Goal: Transaction & Acquisition: Book appointment/travel/reservation

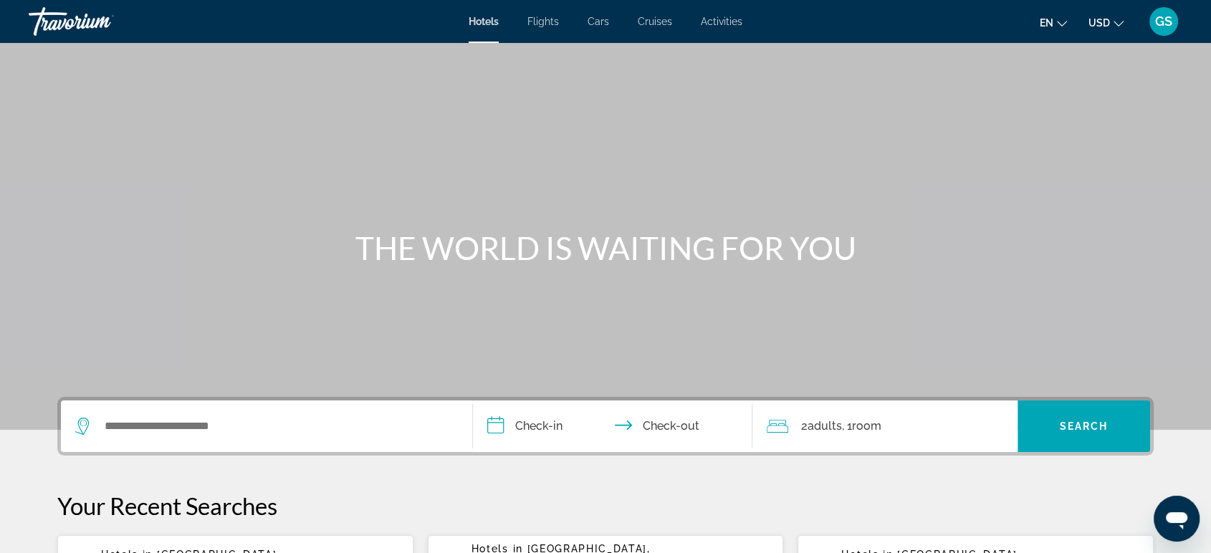
click at [186, 439] on div "Search widget" at bounding box center [266, 427] width 383 height 52
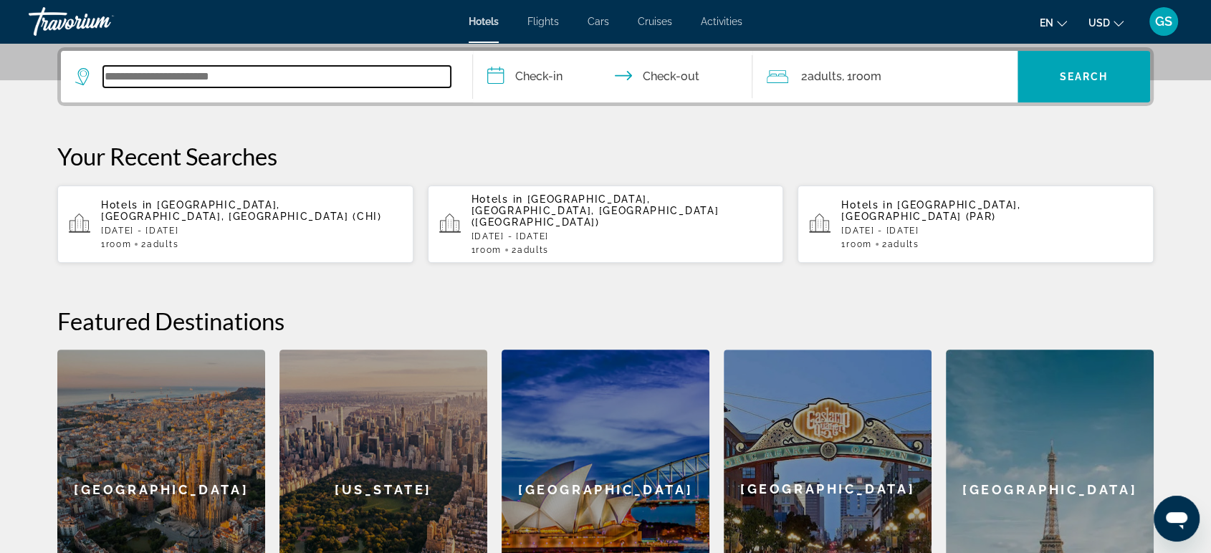
click at [206, 74] on input "Search widget" at bounding box center [277, 77] width 348 height 22
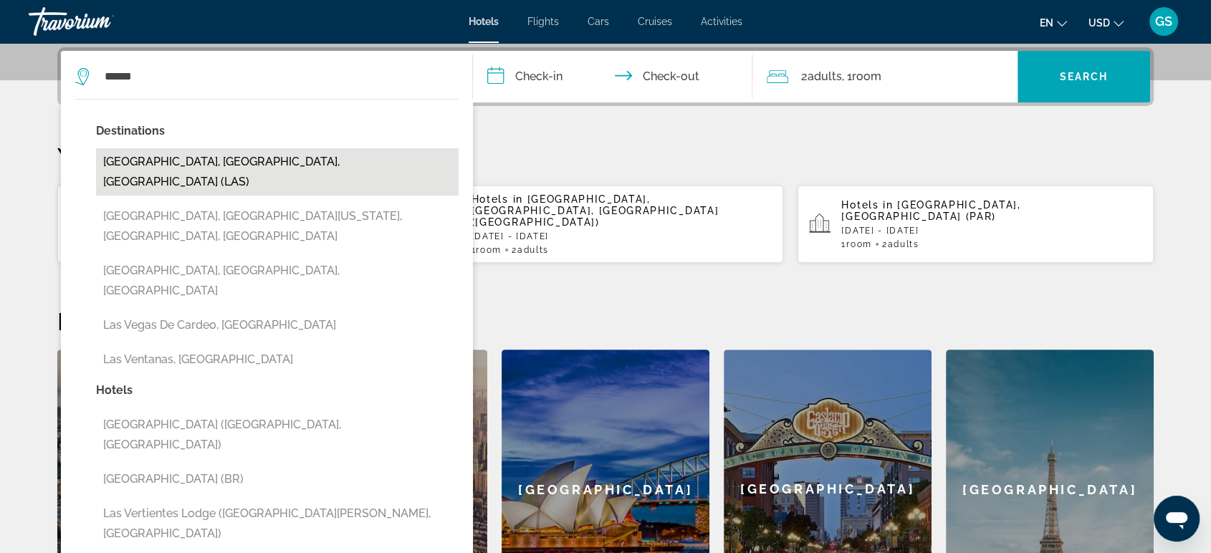
click at [207, 156] on button "Las Vegas, NV, United States (LAS)" at bounding box center [277, 171] width 363 height 47
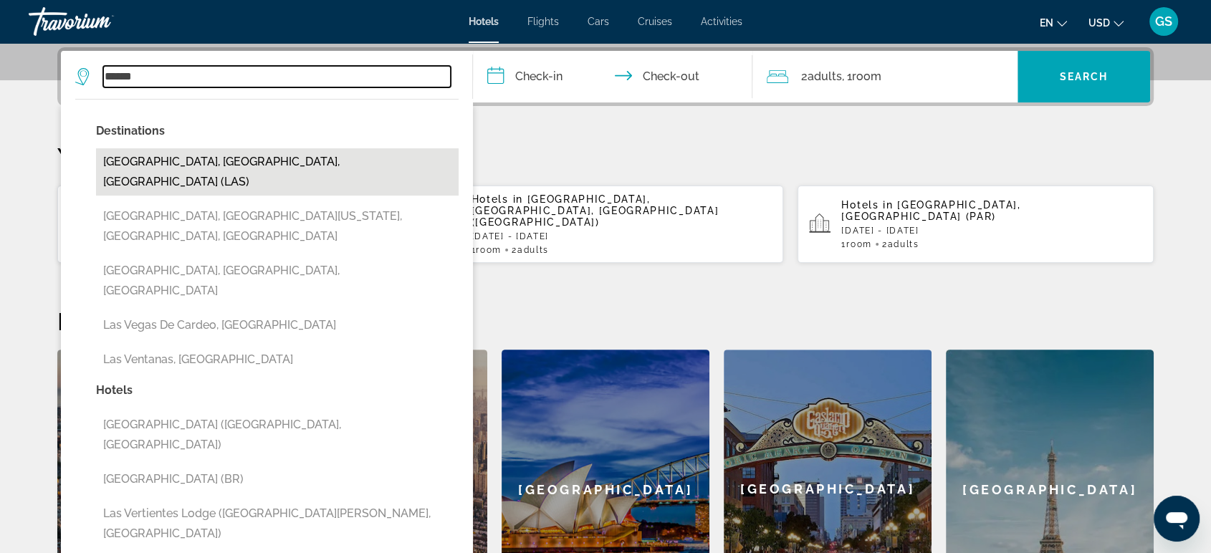
type input "**********"
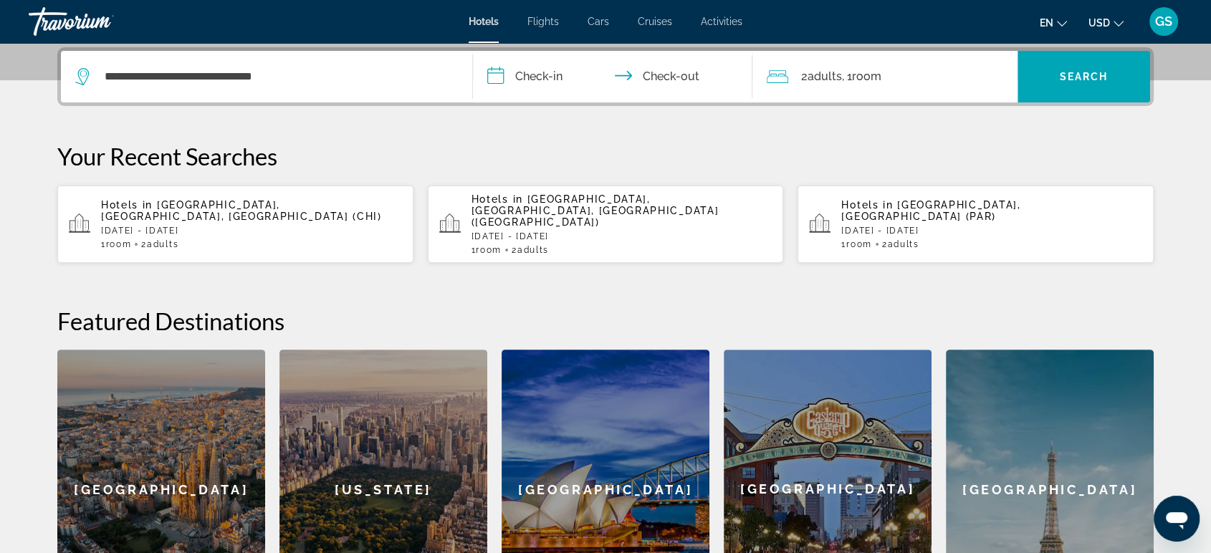
click at [540, 77] on input "**********" at bounding box center [615, 79] width 285 height 56
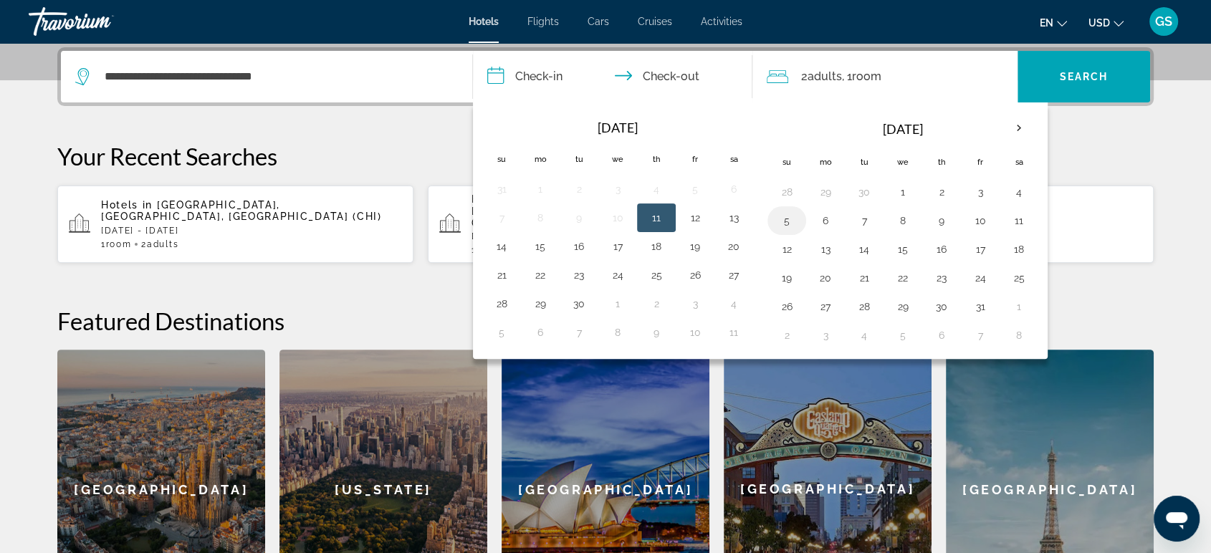
click at [780, 221] on button "5" at bounding box center [786, 221] width 23 height 20
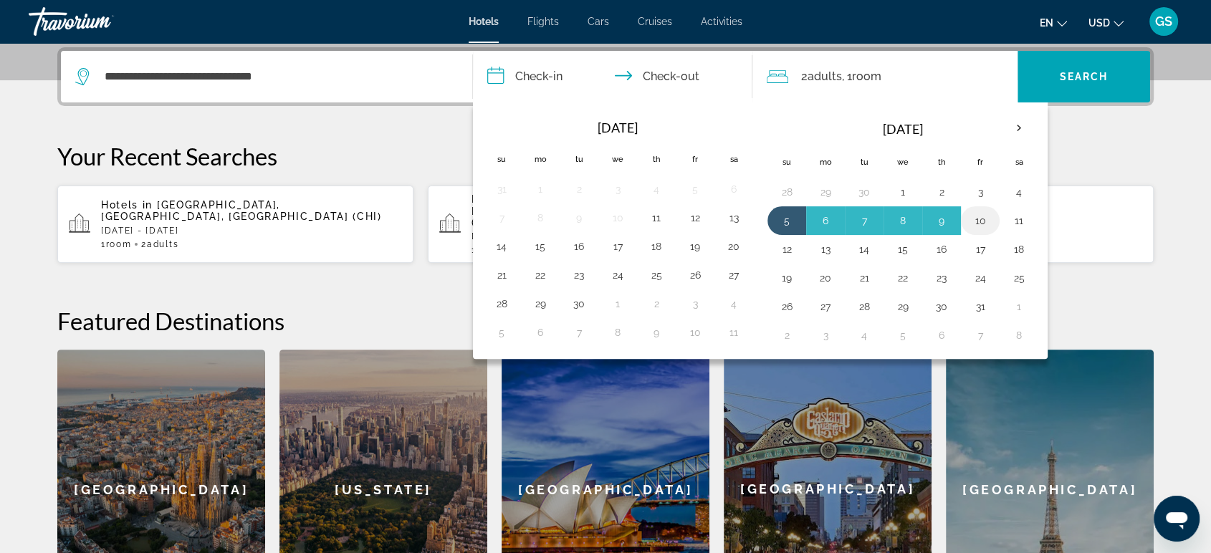
click at [986, 219] on button "10" at bounding box center [980, 221] width 23 height 20
type input "**********"
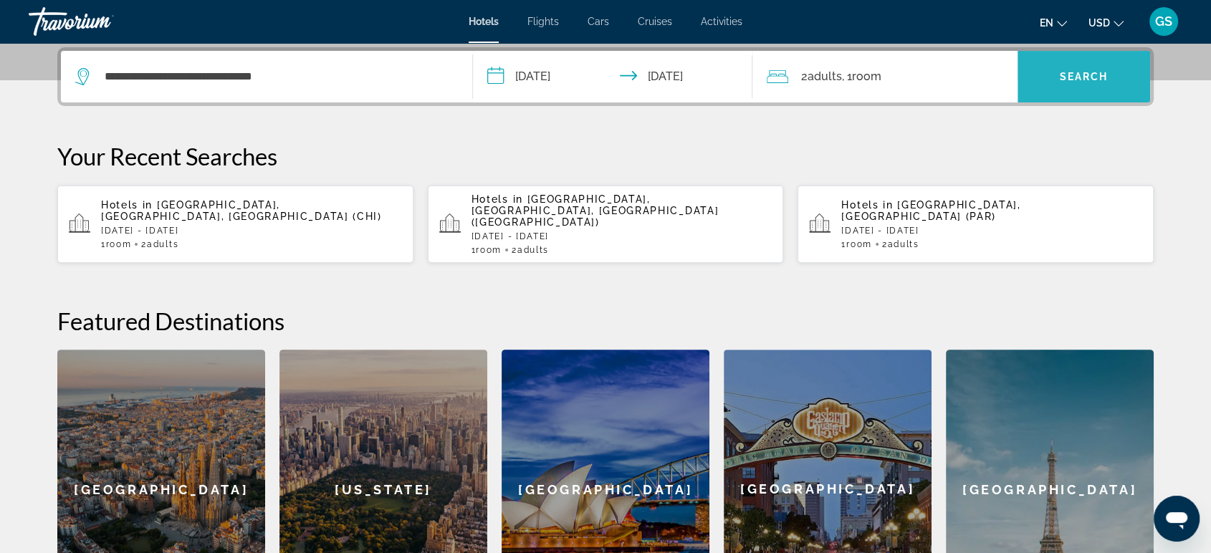
click at [1061, 59] on span "Search widget" at bounding box center [1084, 76] width 133 height 34
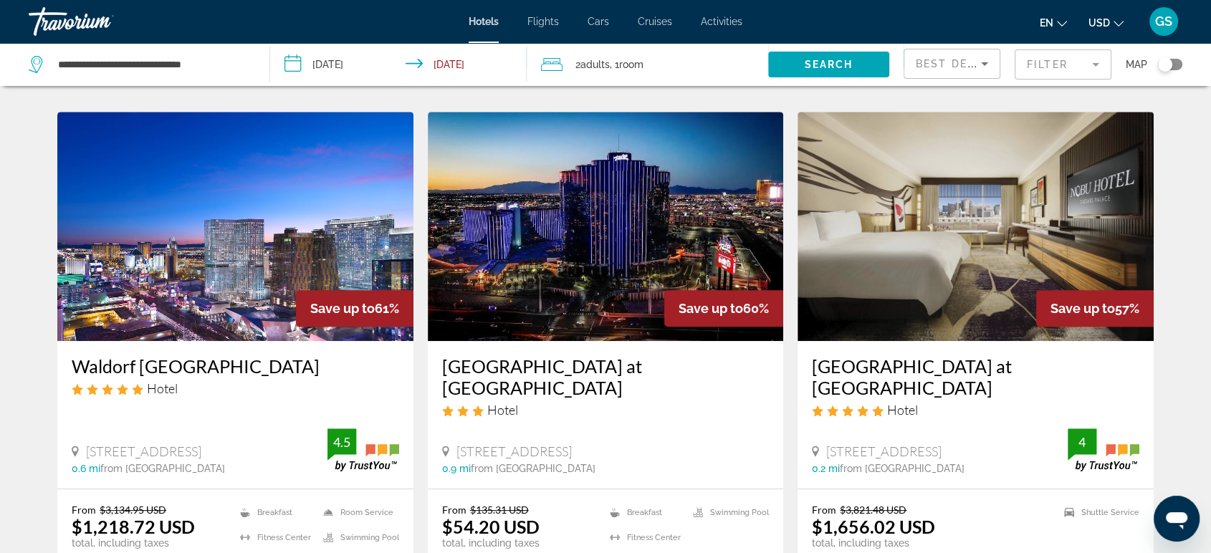
scroll to position [608, 0]
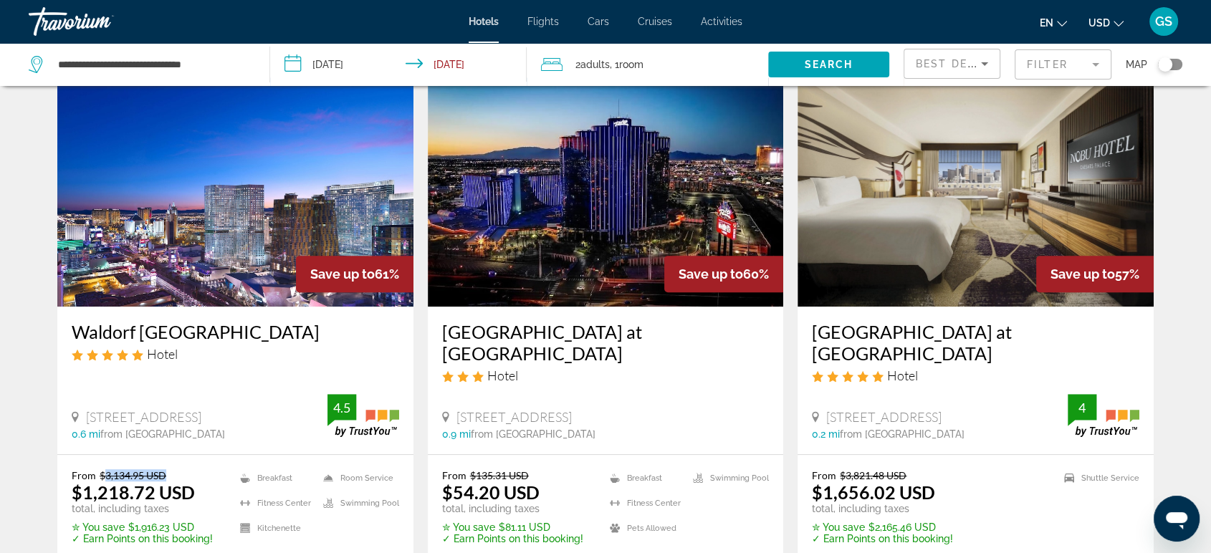
drag, startPoint x: 166, startPoint y: 452, endPoint x: 104, endPoint y: 457, distance: 62.6
click at [104, 469] on p "From $3,134.95 USD" at bounding box center [142, 475] width 141 height 12
drag, startPoint x: 172, startPoint y: 467, endPoint x: 84, endPoint y: 464, distance: 88.2
click at [84, 482] on ins "$1,218.72 USD" at bounding box center [133, 493] width 123 height 22
drag, startPoint x: 515, startPoint y: 453, endPoint x: 472, endPoint y: 449, distance: 42.4
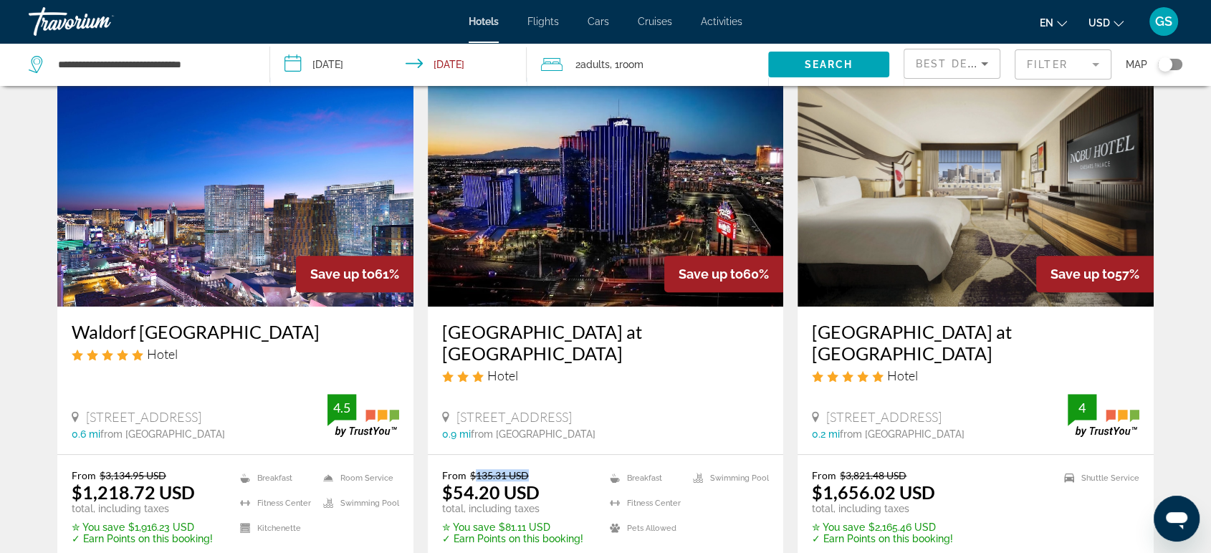
click at [472, 469] on p "From $135.31 USD" at bounding box center [512, 475] width 141 height 12
drag, startPoint x: 539, startPoint y: 471, endPoint x: 452, endPoint y: 472, distance: 87.4
click at [452, 472] on div "From $135.31 USD $54.20 USD total, including taxes" at bounding box center [512, 491] width 141 height 45
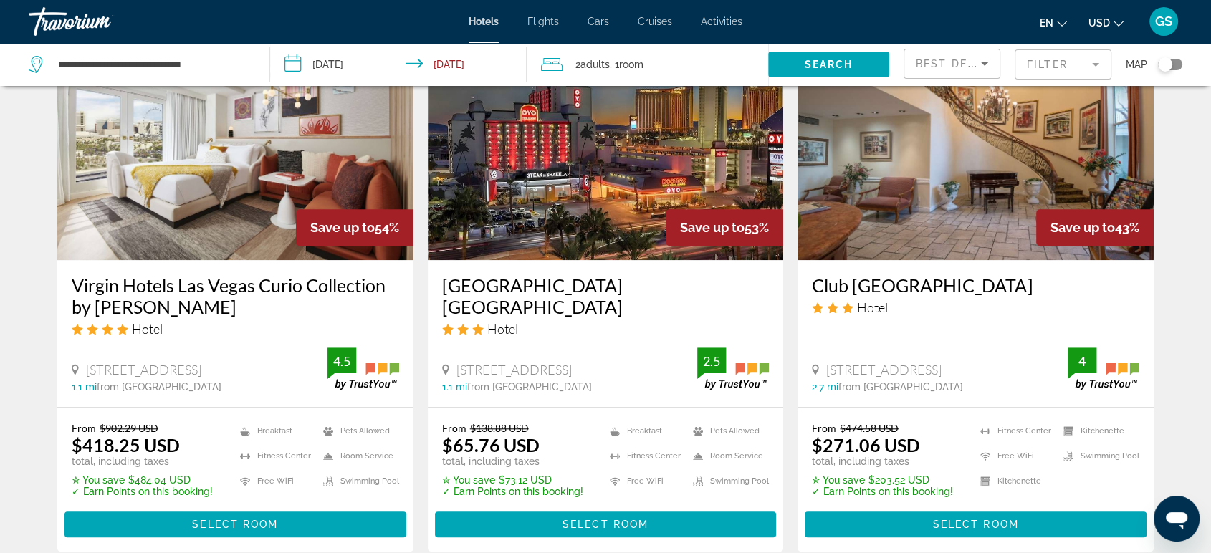
scroll to position [1218, 0]
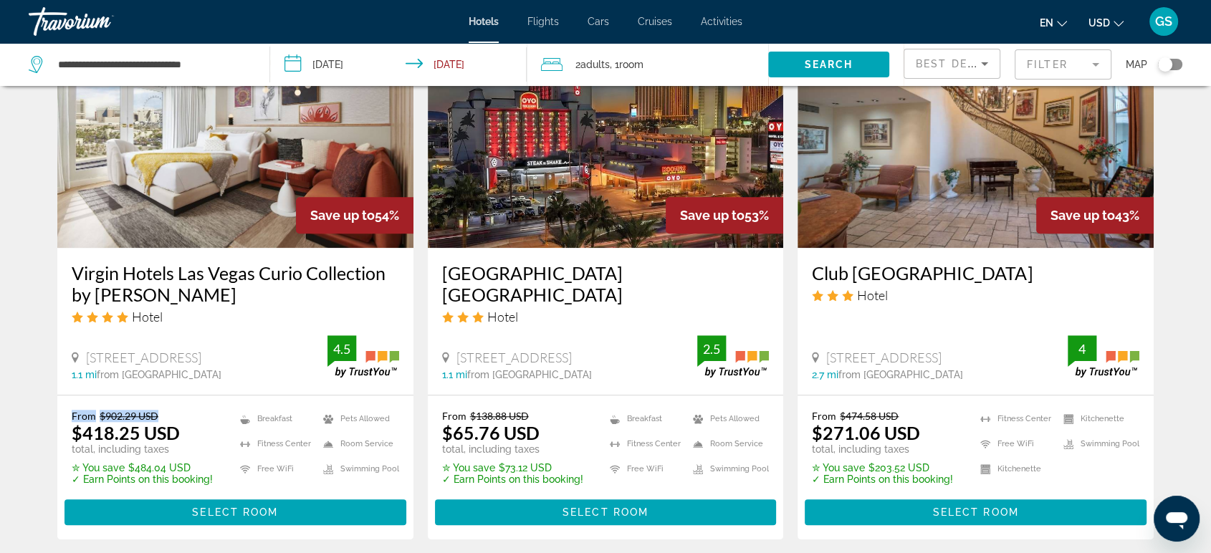
drag, startPoint x: 172, startPoint y: 394, endPoint x: 65, endPoint y: 396, distance: 106.8
click at [65, 396] on div "From $902.29 USD $418.25 USD total, including taxes ✮ You save $484.04 USD ✓ Ea…" at bounding box center [235, 468] width 356 height 144
drag, startPoint x: 75, startPoint y: 416, endPoint x: 155, endPoint y: 409, distance: 80.5
click at [155, 422] on ins "$418.25 USD" at bounding box center [126, 433] width 108 height 22
click at [235, 70] on input "**********" at bounding box center [152, 65] width 191 height 22
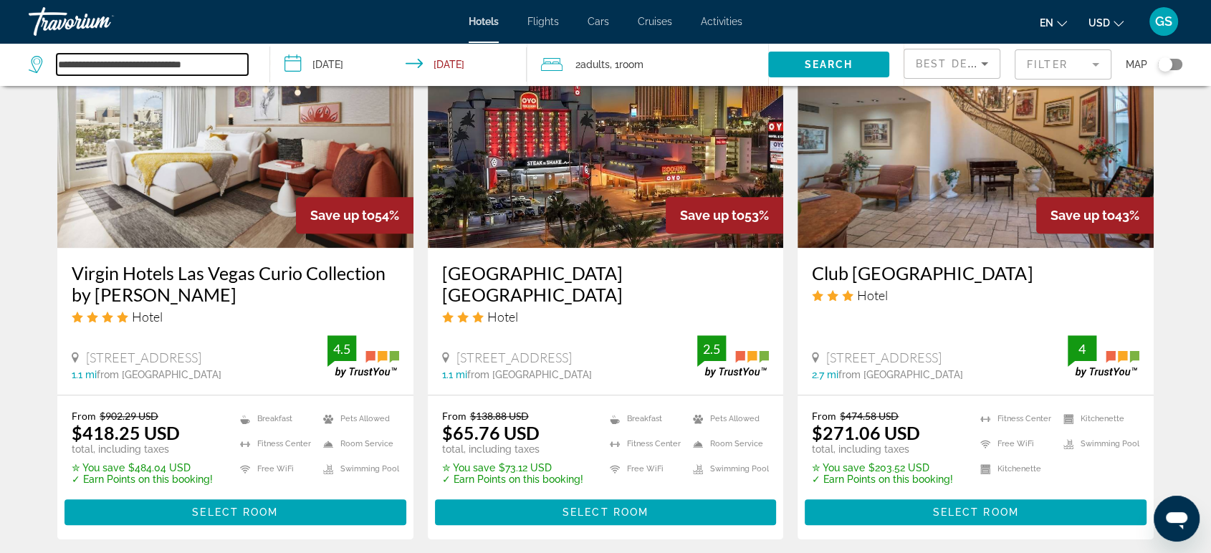
drag, startPoint x: 235, startPoint y: 70, endPoint x: 0, endPoint y: 48, distance: 236.1
click at [0, 48] on app-destination-search "**********" at bounding box center [135, 64] width 270 height 43
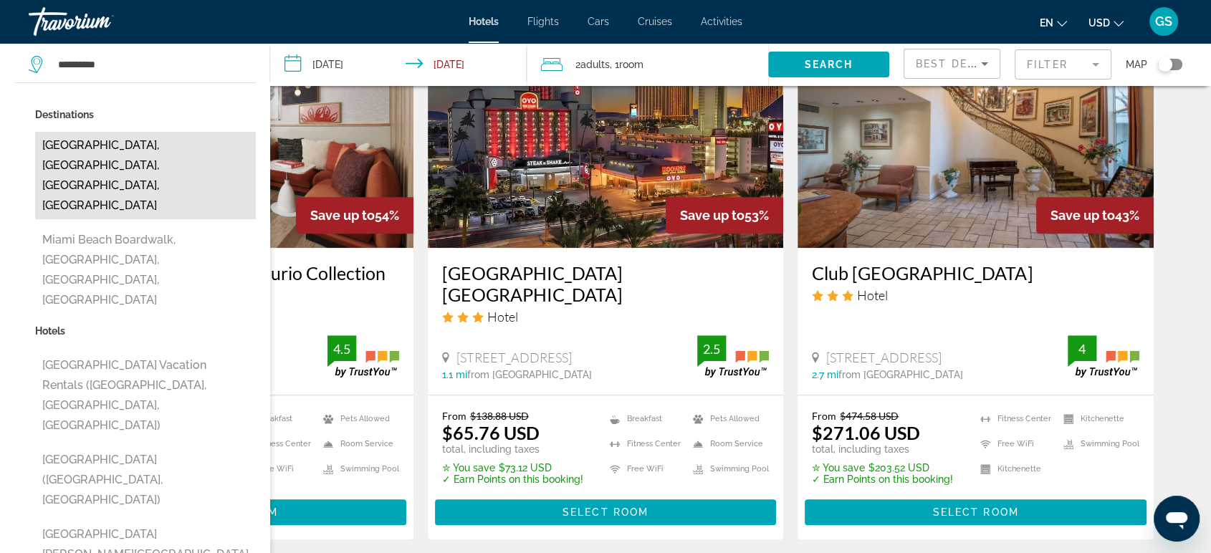
click at [104, 150] on button "Miami Beach, Miami, FL, United States" at bounding box center [145, 175] width 221 height 87
type input "**********"
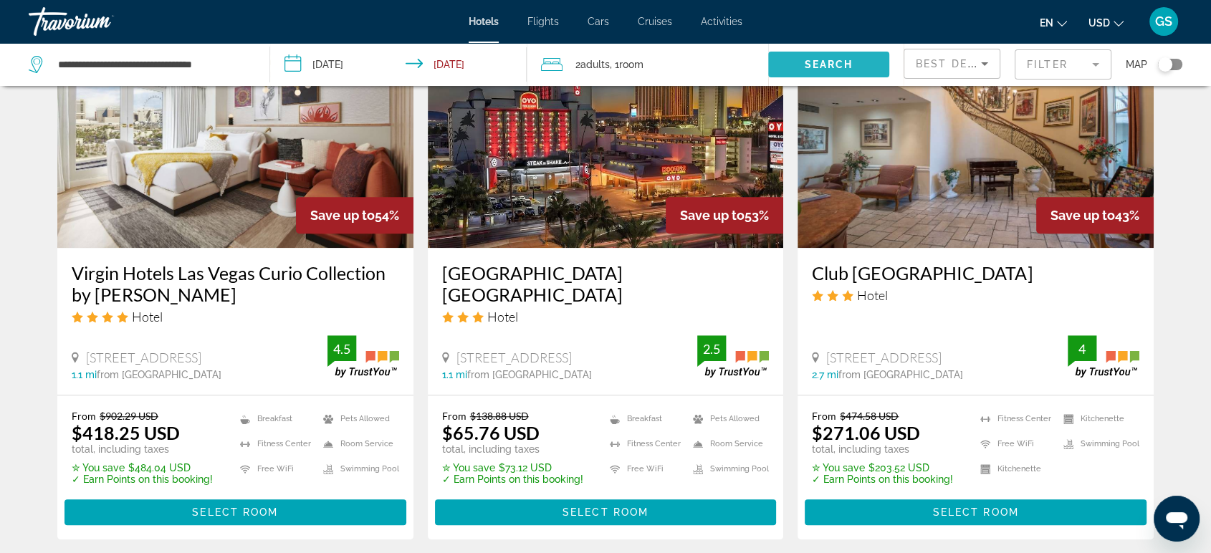
click at [778, 61] on span "Search widget" at bounding box center [828, 64] width 121 height 34
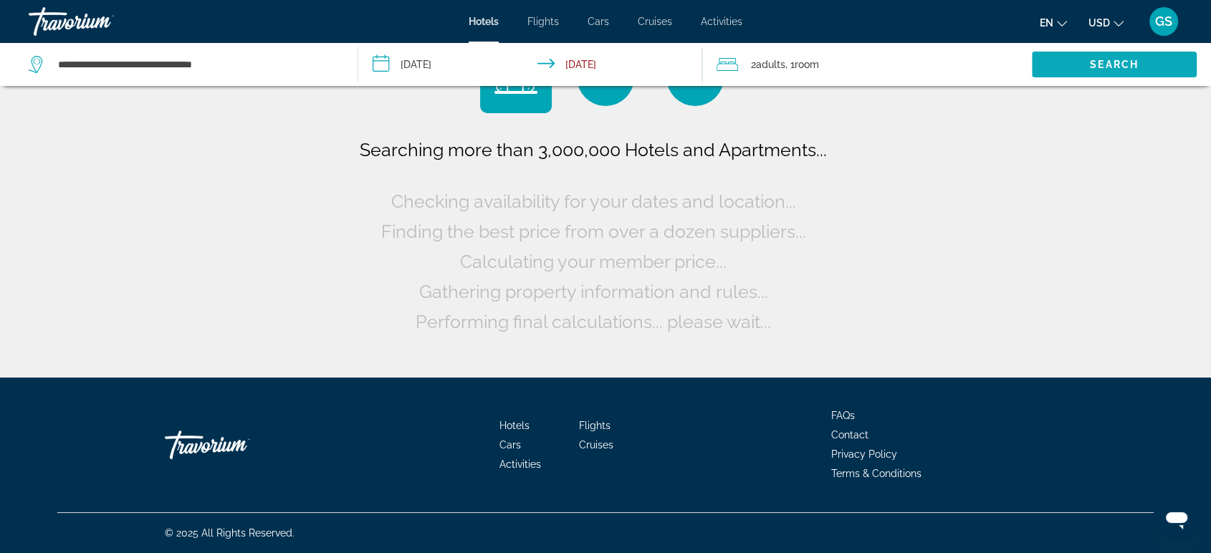
scroll to position [0, 0]
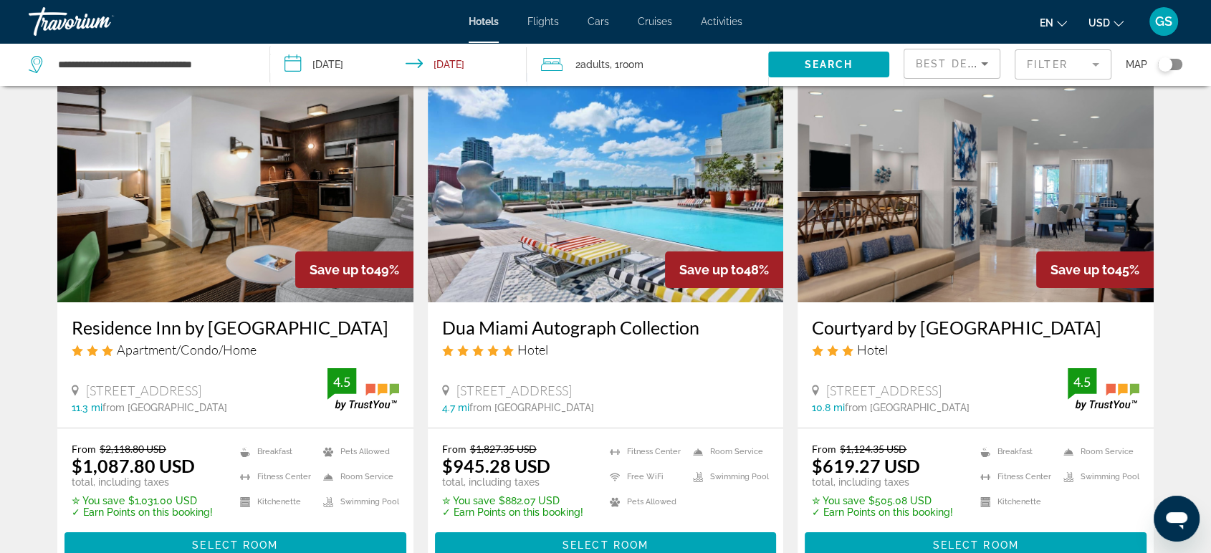
scroll to position [65, 0]
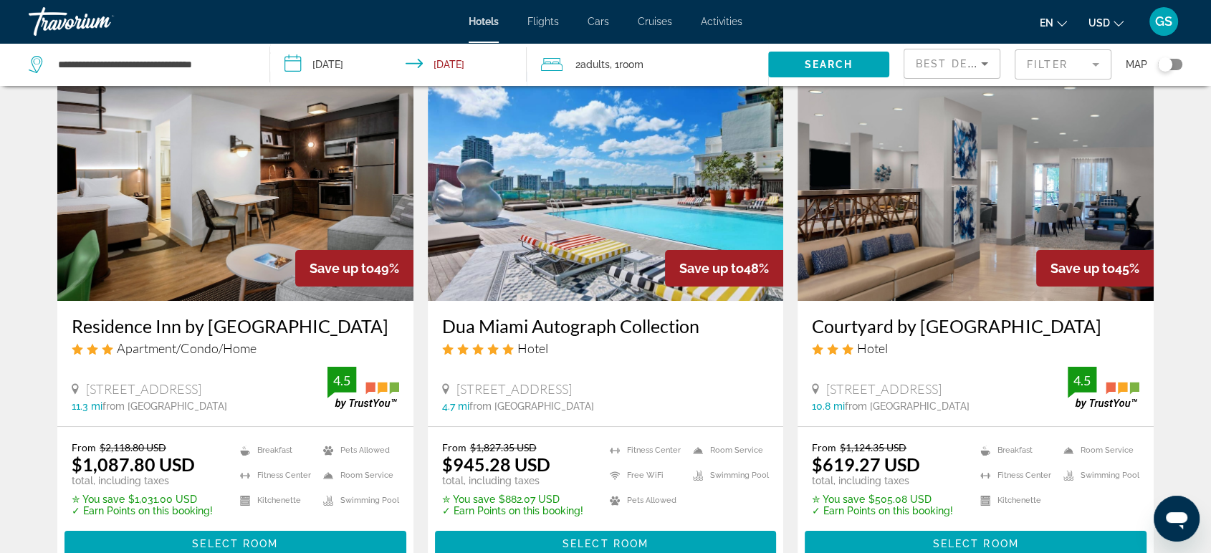
drag, startPoint x: 168, startPoint y: 464, endPoint x: 103, endPoint y: 469, distance: 65.4
click at [103, 454] on del "$2,118.80 USD" at bounding box center [133, 447] width 67 height 12
drag, startPoint x: 81, startPoint y: 487, endPoint x: 165, endPoint y: 489, distance: 83.9
click at [165, 475] on ins "$1,087.80 USD" at bounding box center [133, 465] width 123 height 22
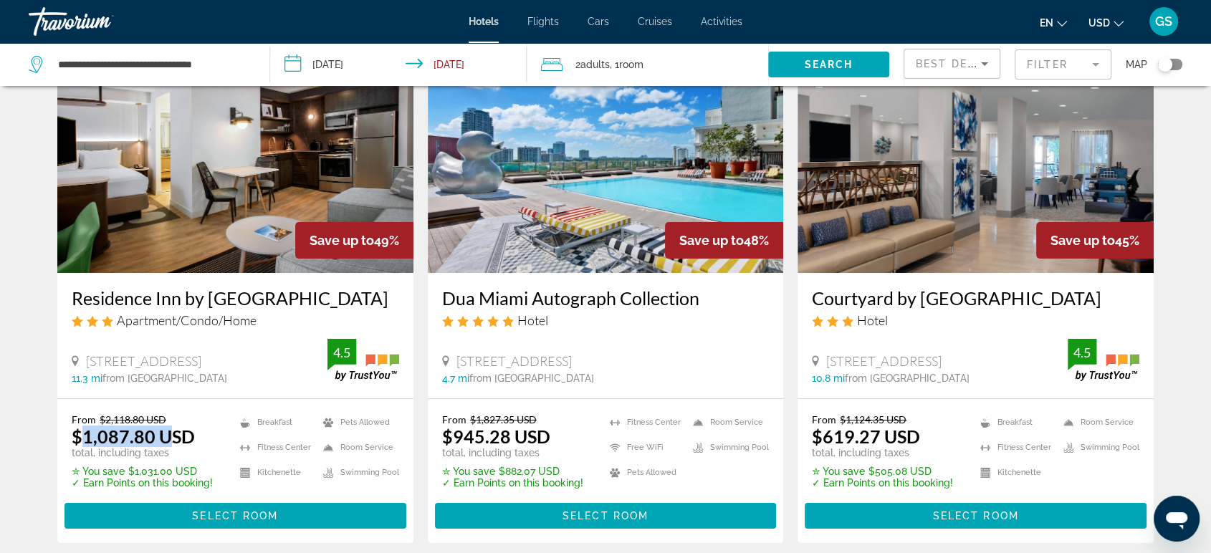
scroll to position [106, 0]
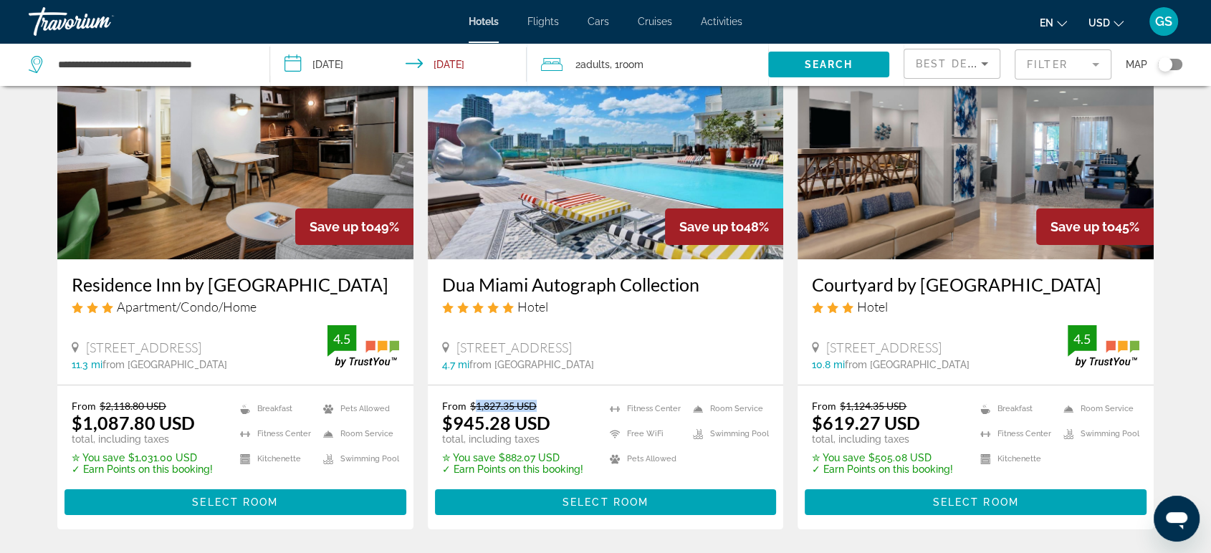
drag, startPoint x: 541, startPoint y: 421, endPoint x: 472, endPoint y: 423, distance: 69.5
click at [472, 412] on p "From $1,827.35 USD" at bounding box center [512, 406] width 141 height 12
drag, startPoint x: 545, startPoint y: 447, endPoint x: 447, endPoint y: 445, distance: 97.5
click at [447, 434] on ins "$945.28 USD" at bounding box center [496, 423] width 108 height 22
drag, startPoint x: 841, startPoint y: 429, endPoint x: 887, endPoint y: 428, distance: 46.6
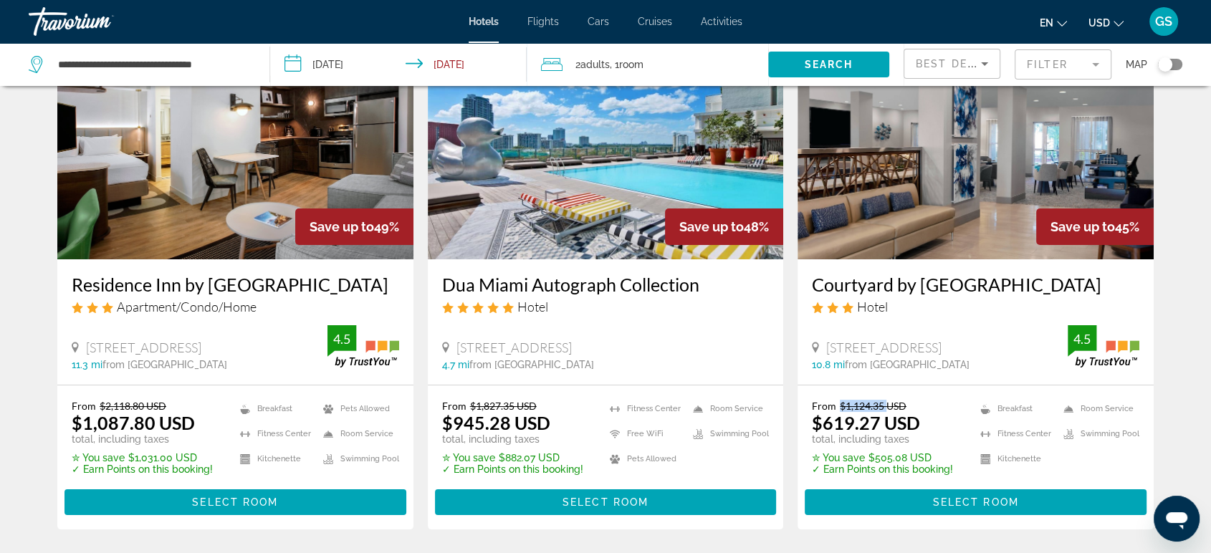
click at [887, 412] on del "$1,124.35 USD" at bounding box center [873, 406] width 67 height 12
click at [829, 445] on p "total, including taxes" at bounding box center [882, 439] width 141 height 11
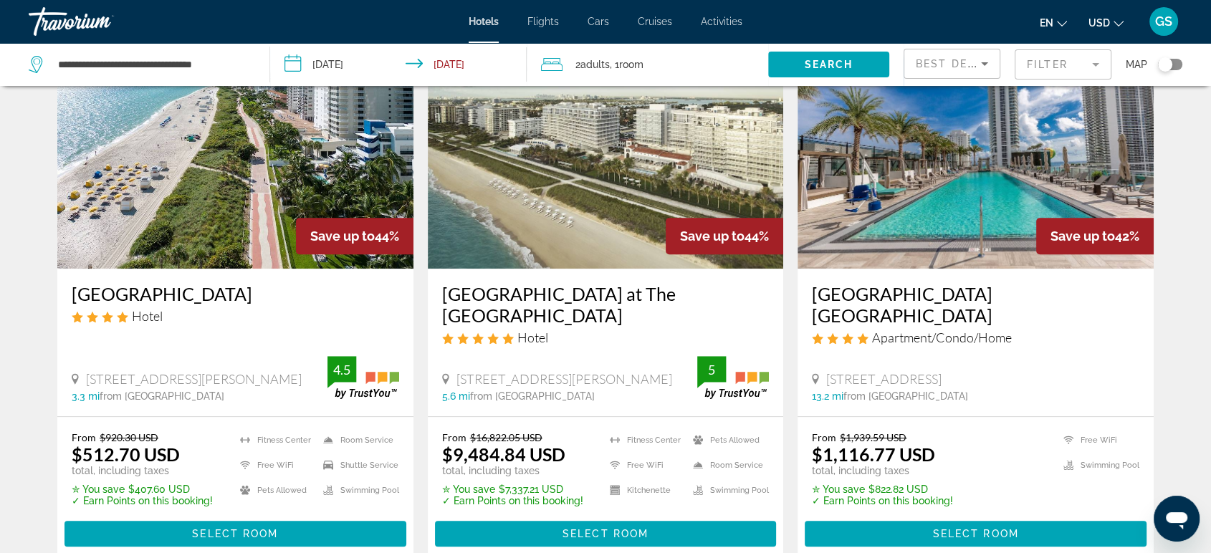
scroll to position [654, 0]
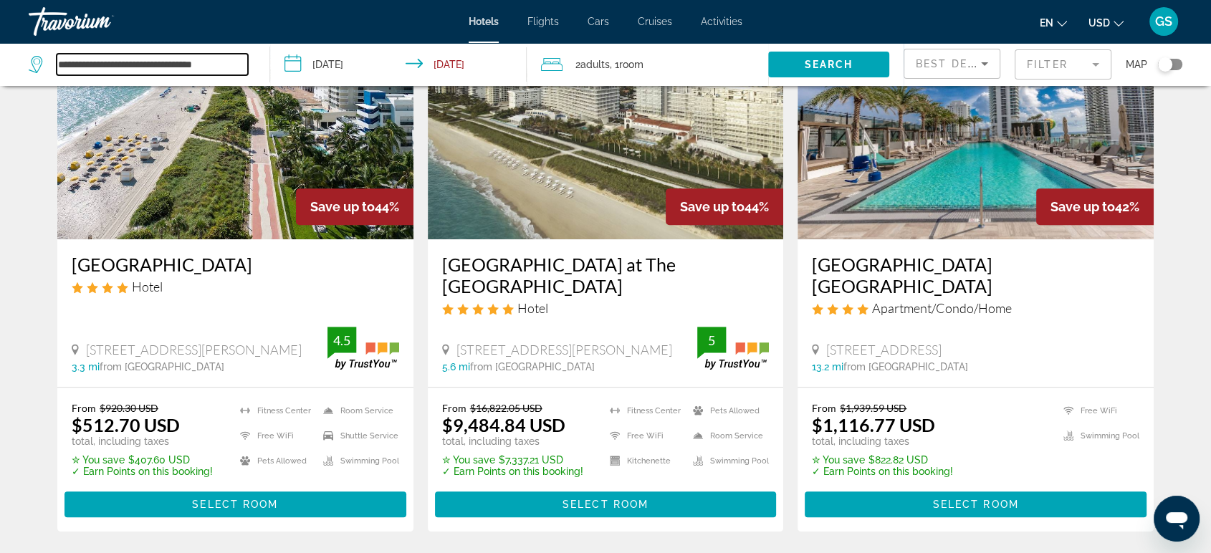
drag, startPoint x: 232, startPoint y: 67, endPoint x: 11, endPoint y: 47, distance: 221.6
click at [12, 47] on app-destination-search "**********" at bounding box center [135, 64] width 270 height 43
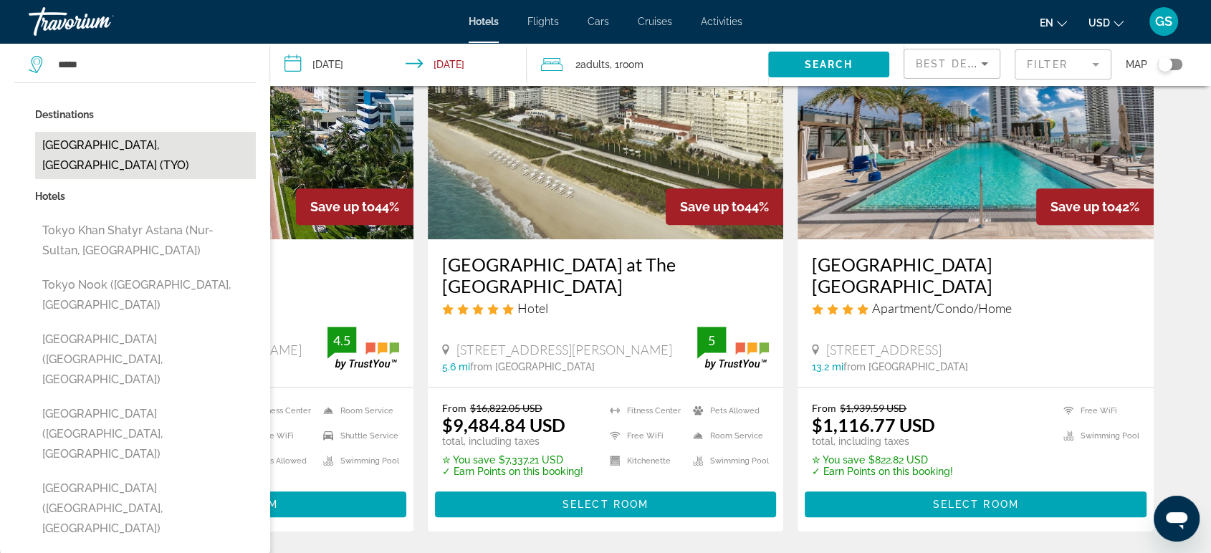
click at [112, 153] on button "Tokyo, Japan (TYO)" at bounding box center [145, 155] width 221 height 47
type input "**********"
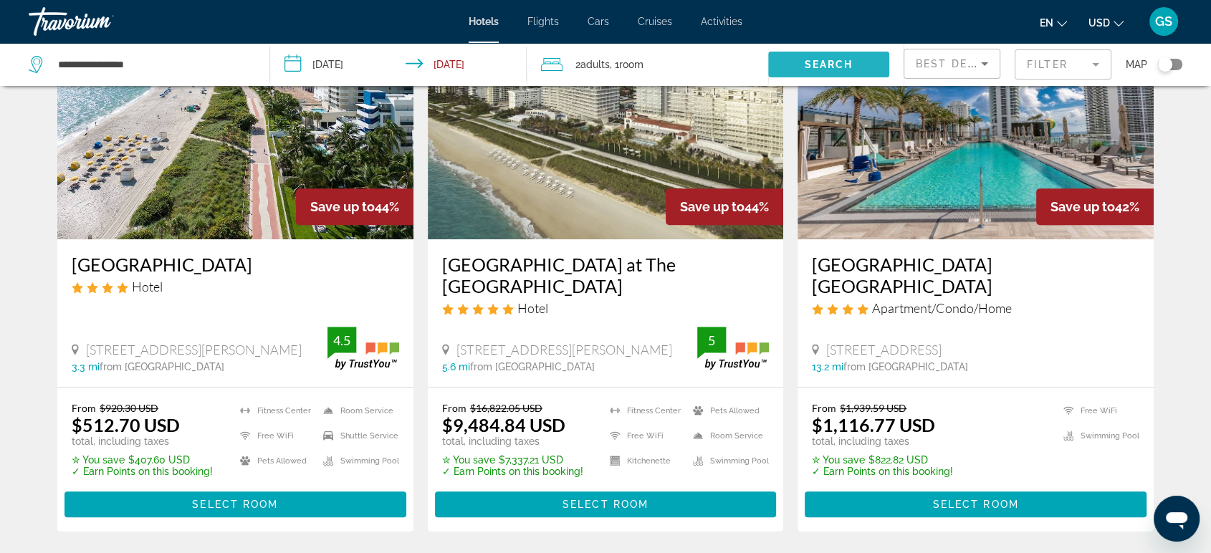
click at [786, 56] on span "Search widget" at bounding box center [828, 64] width 121 height 34
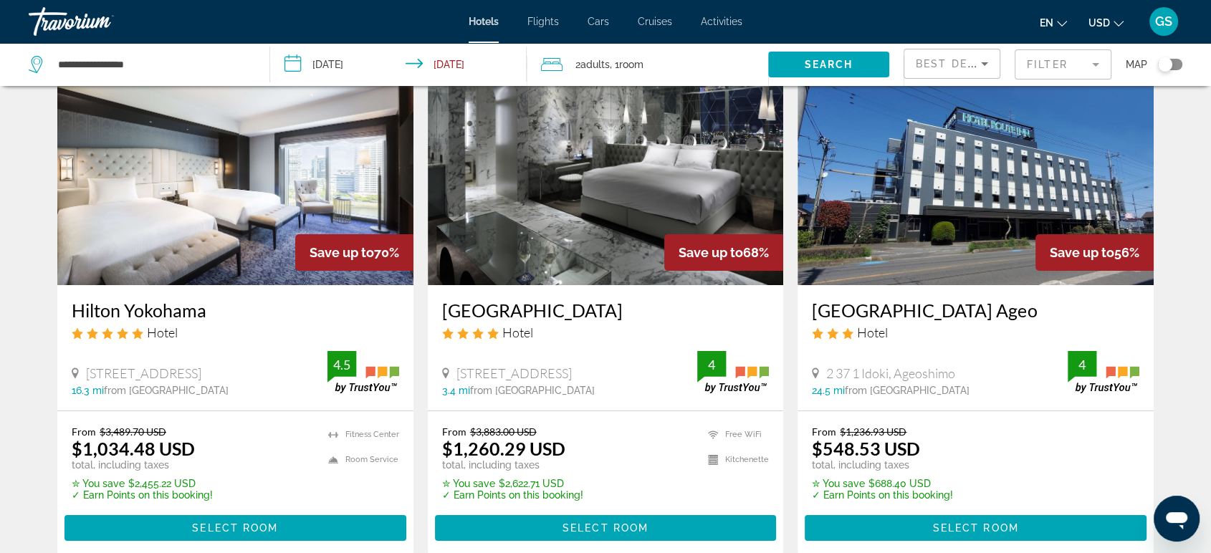
scroll to position [87, 0]
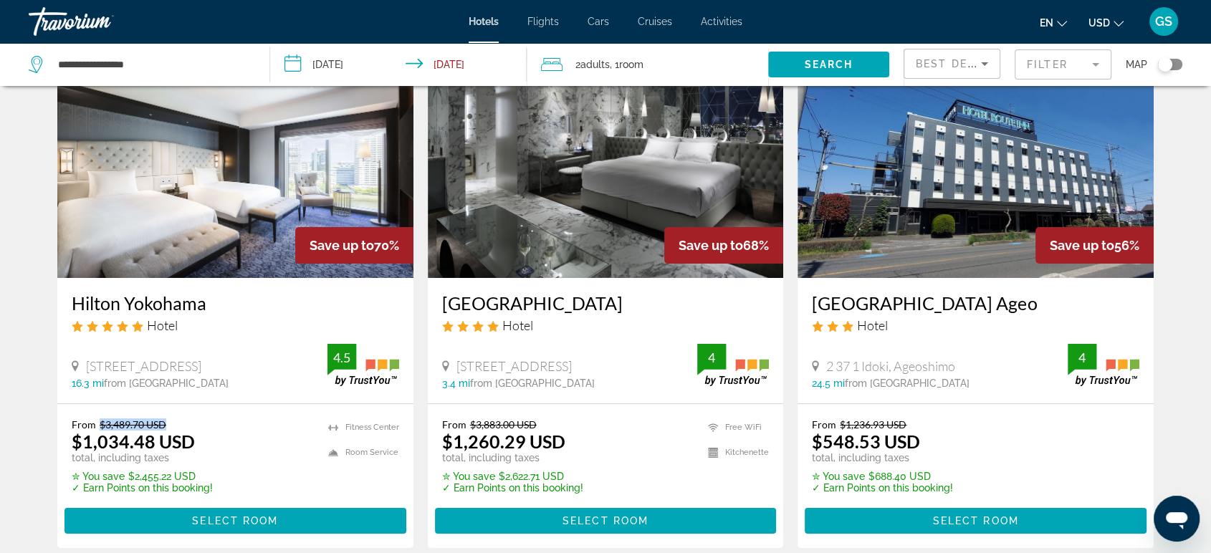
drag, startPoint x: 173, startPoint y: 426, endPoint x: 97, endPoint y: 423, distance: 75.3
click at [97, 423] on p "From $3,489.70 USD" at bounding box center [142, 425] width 141 height 12
drag, startPoint x: 193, startPoint y: 443, endPoint x: 87, endPoint y: 440, distance: 106.1
click at [87, 440] on div "From $3,489.70 USD $1,034.48 USD total, including taxes" at bounding box center [142, 441] width 141 height 45
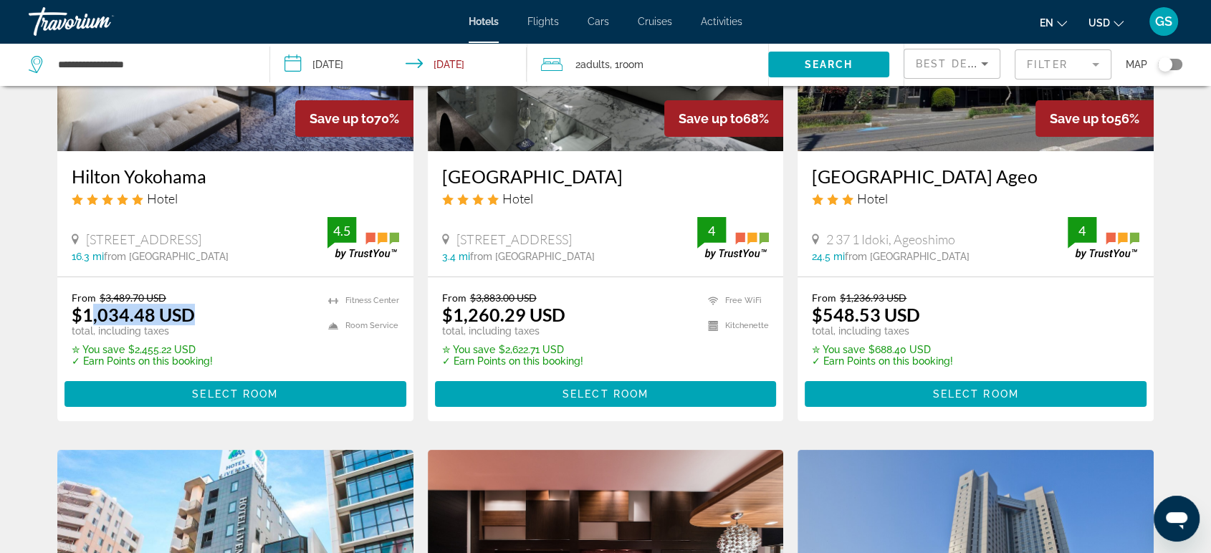
scroll to position [211, 0]
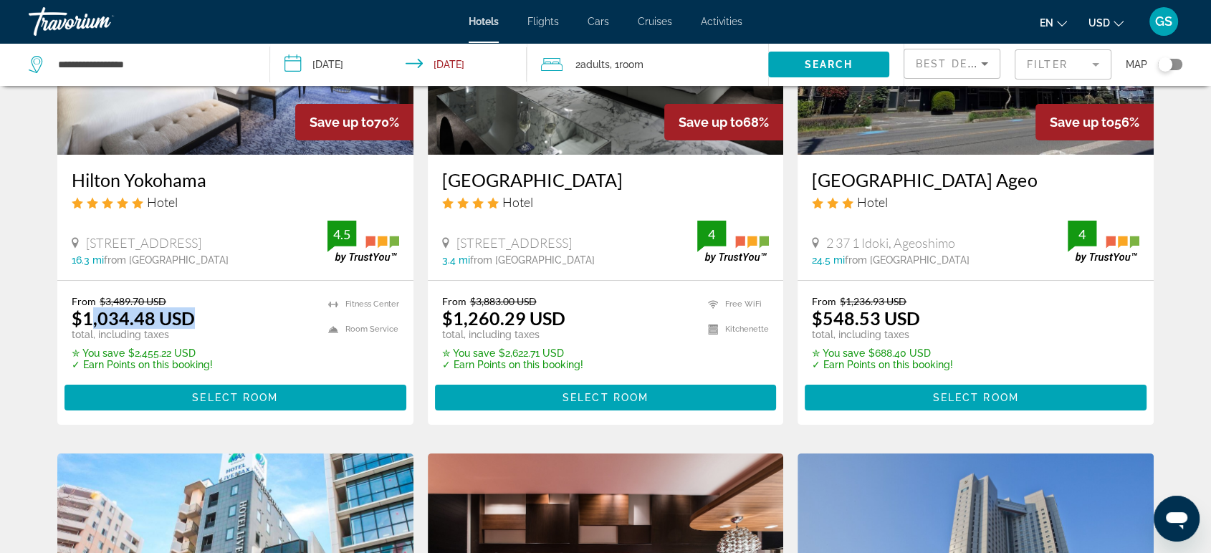
click at [862, 140] on img "Main content" at bounding box center [976, 39] width 356 height 229
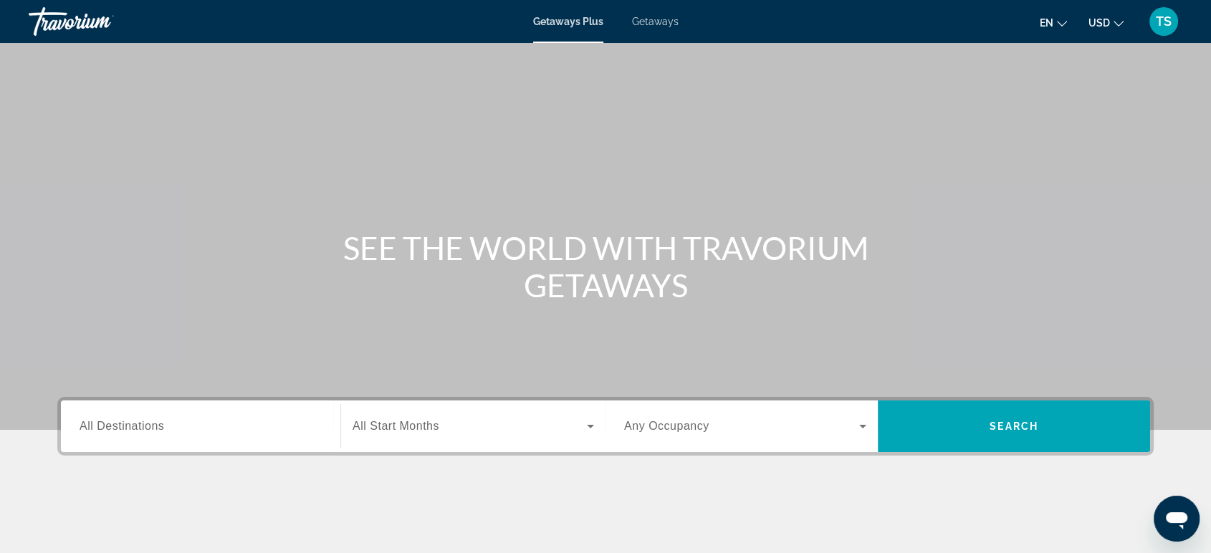
click at [146, 424] on span "All Destinations" at bounding box center [122, 426] width 85 height 12
click at [146, 424] on input "Destination All Destinations" at bounding box center [201, 427] width 242 height 17
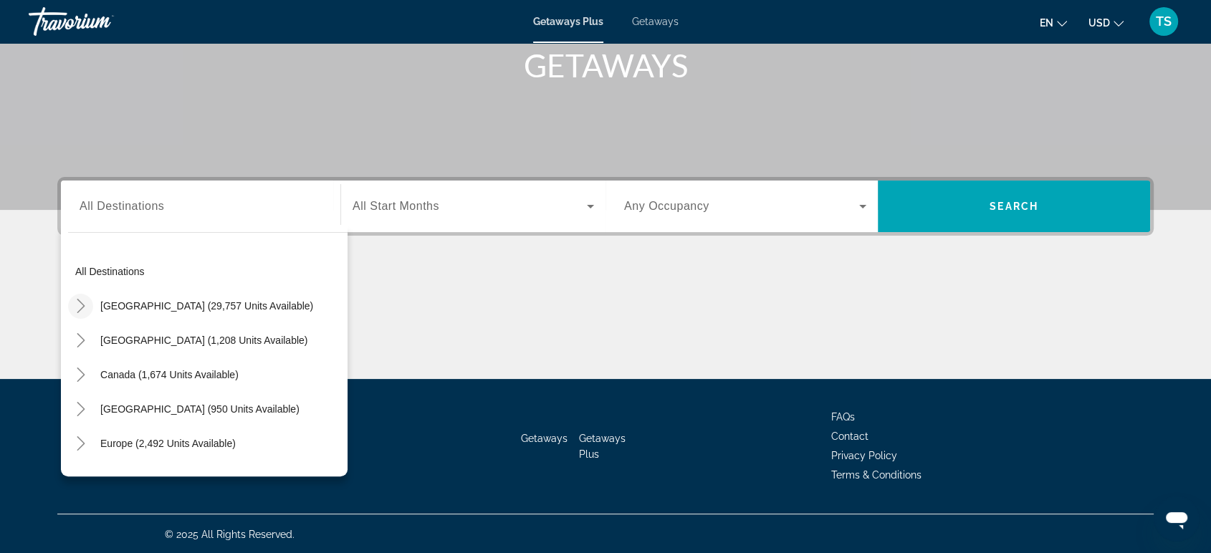
click at [83, 306] on icon "Toggle United States (29,757 units available)" at bounding box center [81, 306] width 14 height 14
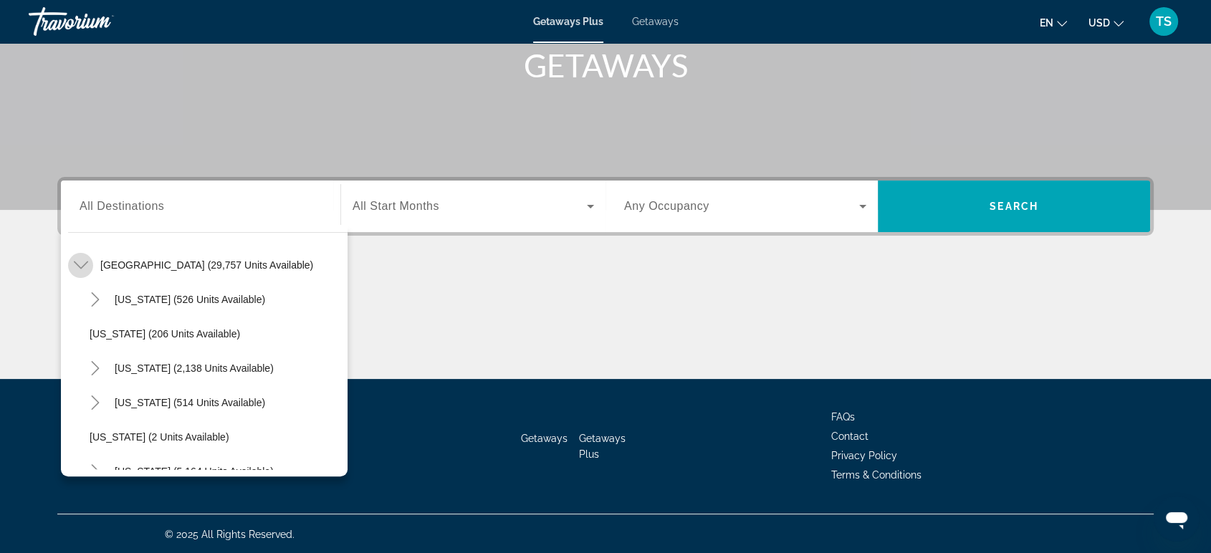
click at [77, 262] on icon "Toggle United States (29,757 units available)" at bounding box center [81, 265] width 14 height 14
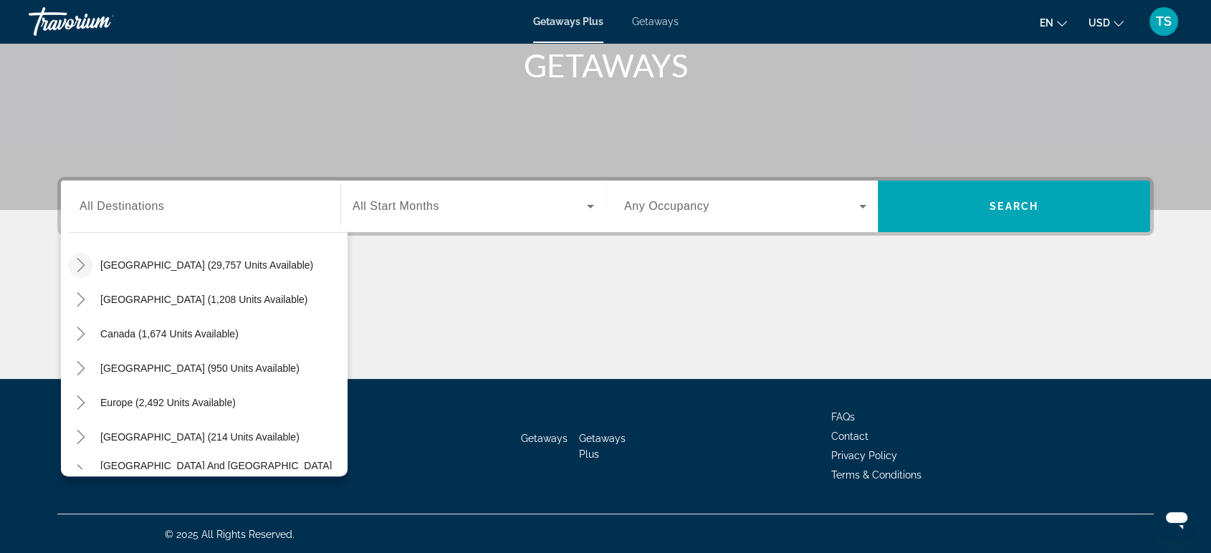
click at [83, 262] on icon "Toggle United States (29,757 units available)" at bounding box center [81, 265] width 8 height 14
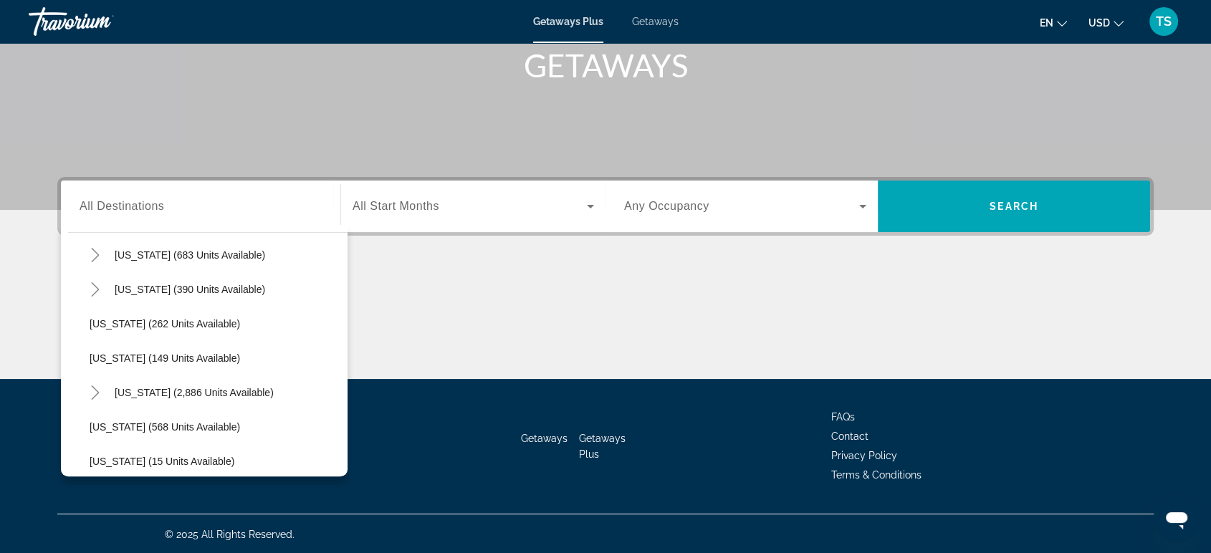
scroll to position [1106, 0]
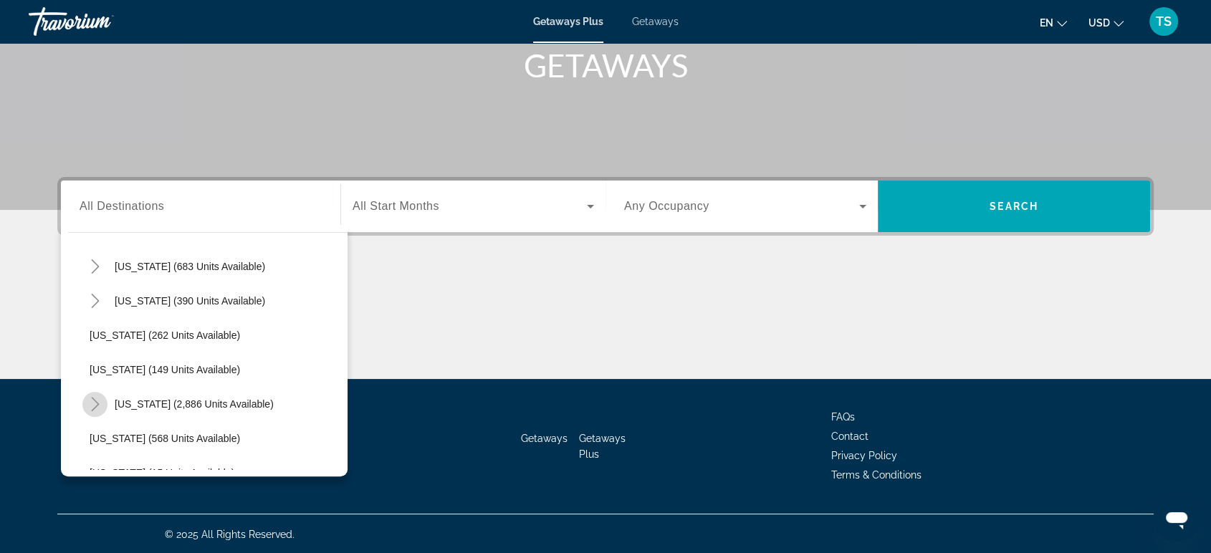
click at [100, 400] on icon "Toggle Virginia (2,886 units available)" at bounding box center [95, 404] width 14 height 14
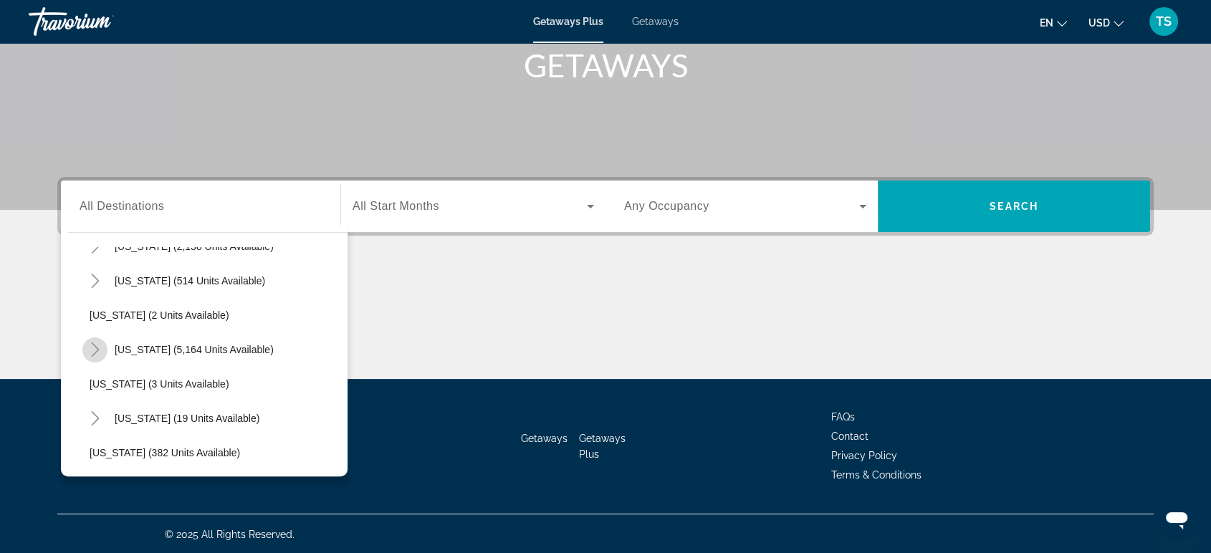
click at [97, 346] on icon "Toggle Florida (5,164 units available)" at bounding box center [95, 350] width 14 height 14
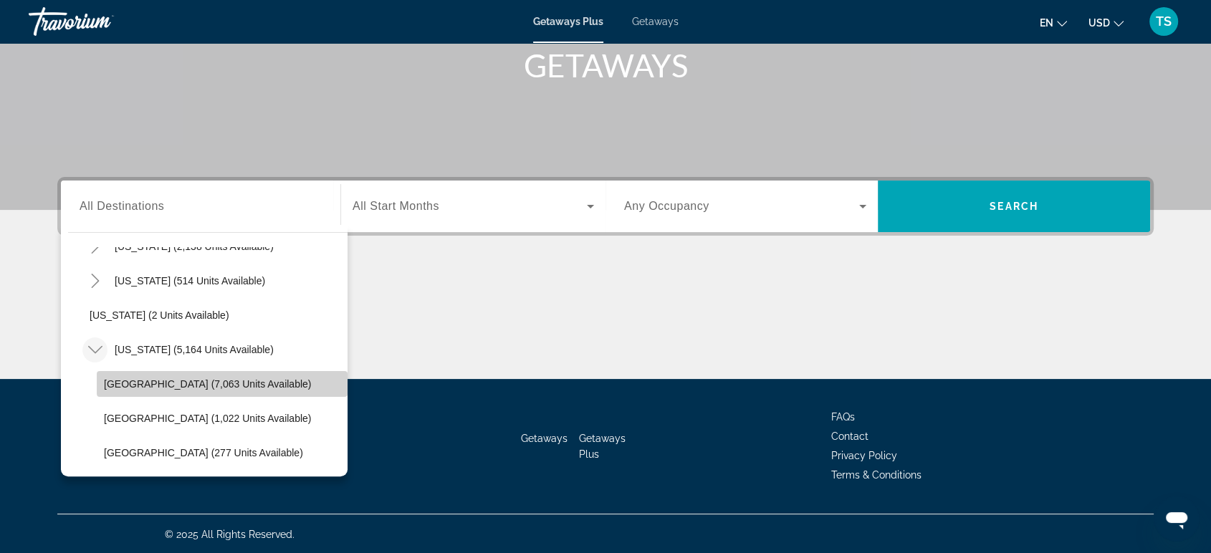
click at [269, 378] on span "[GEOGRAPHIC_DATA] (7,063 units available)" at bounding box center [207, 383] width 207 height 11
type input "**********"
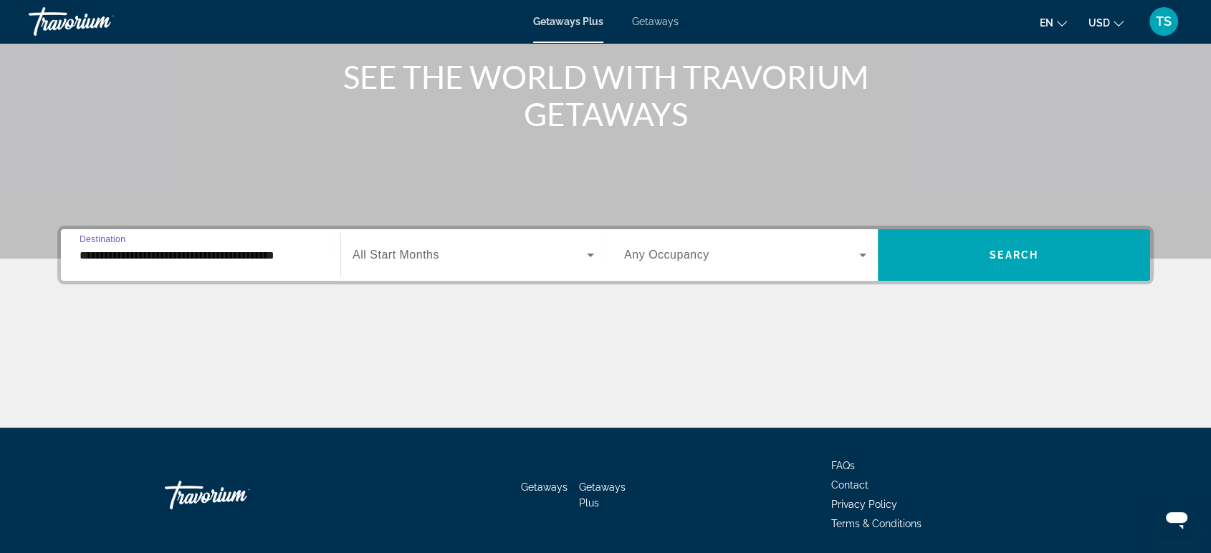
scroll to position [173, 0]
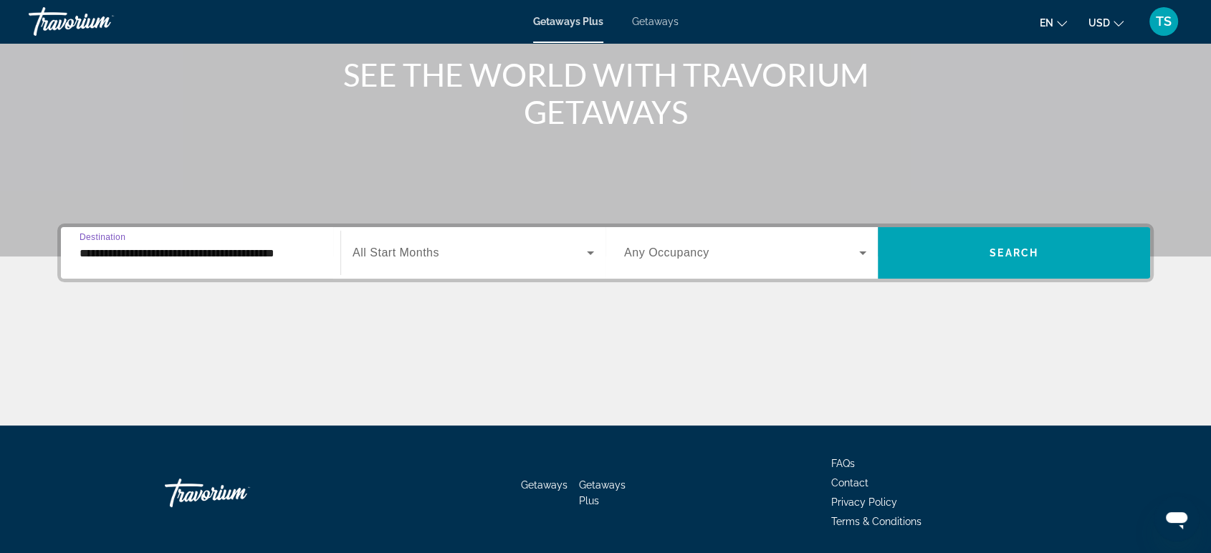
click at [583, 249] on icon "Search widget" at bounding box center [590, 252] width 17 height 17
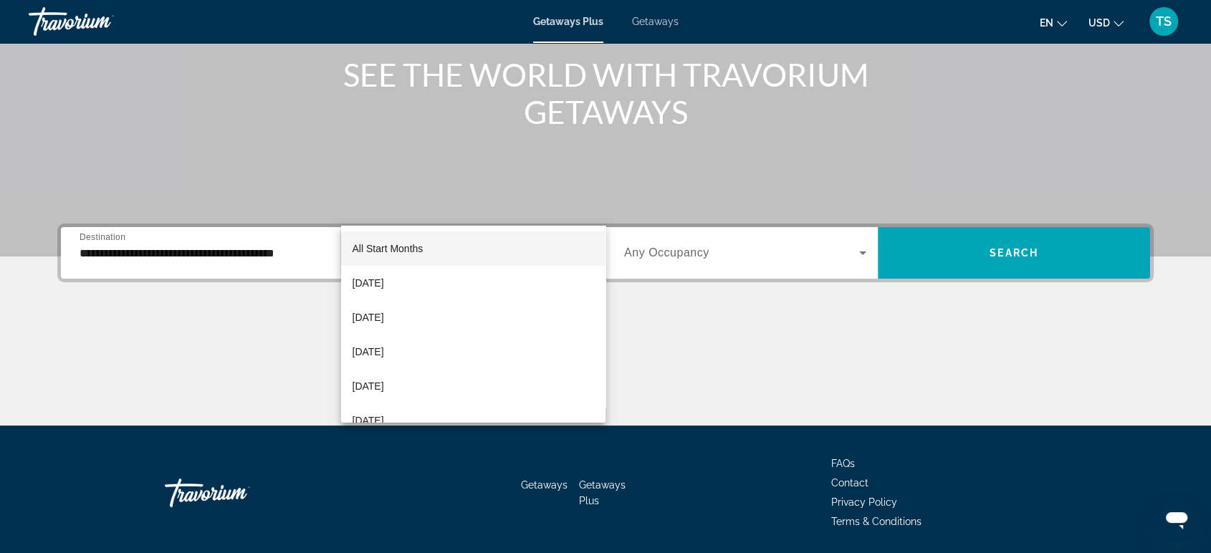
scroll to position [220, 0]
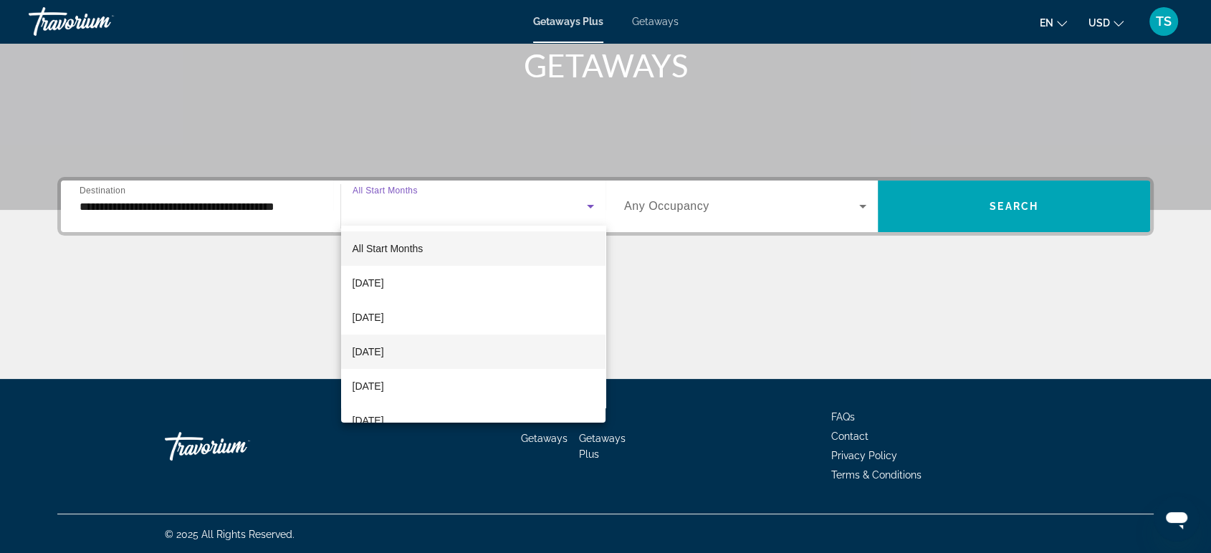
click at [510, 350] on mat-option "[DATE]" at bounding box center [473, 352] width 264 height 34
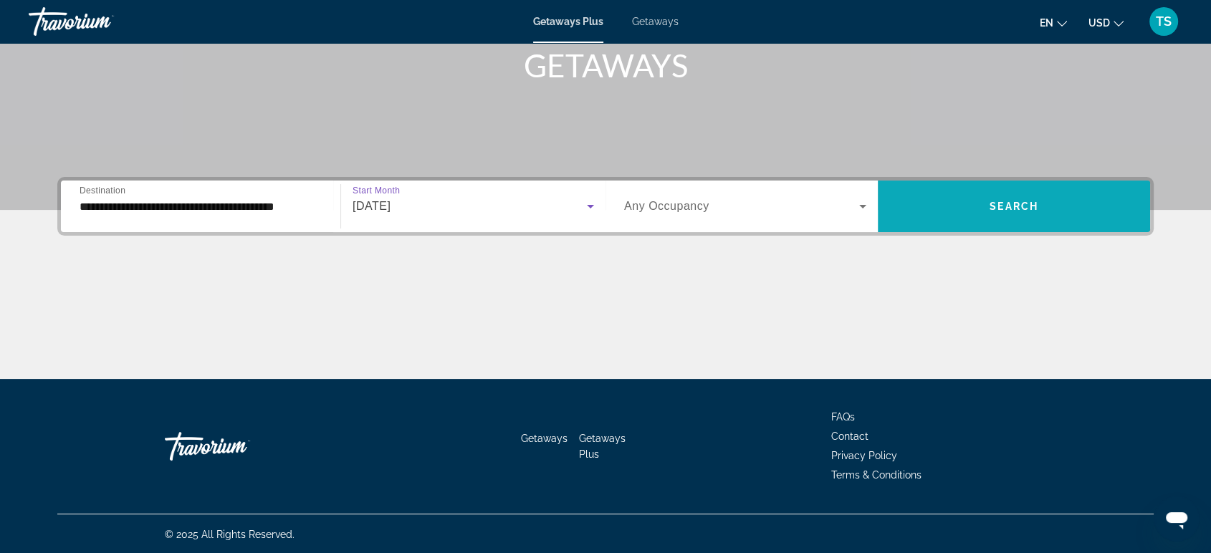
click at [965, 211] on span "Search widget" at bounding box center [1014, 206] width 272 height 34
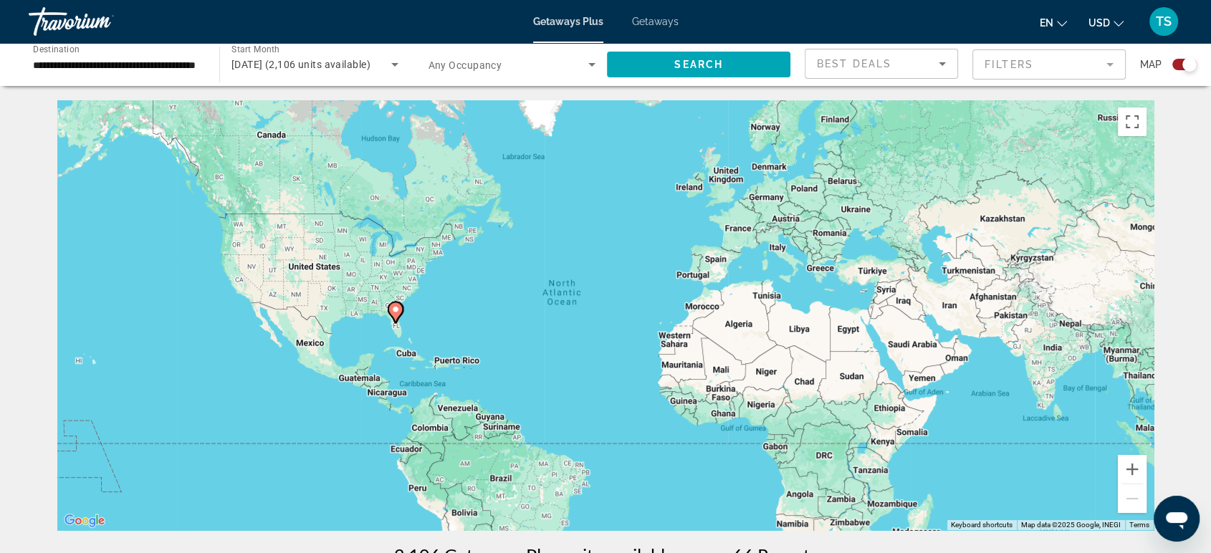
click at [964, 210] on div "To activate drag with keyboard, press Alt + Enter. Once in keyboard drag state,…" at bounding box center [605, 315] width 1097 height 430
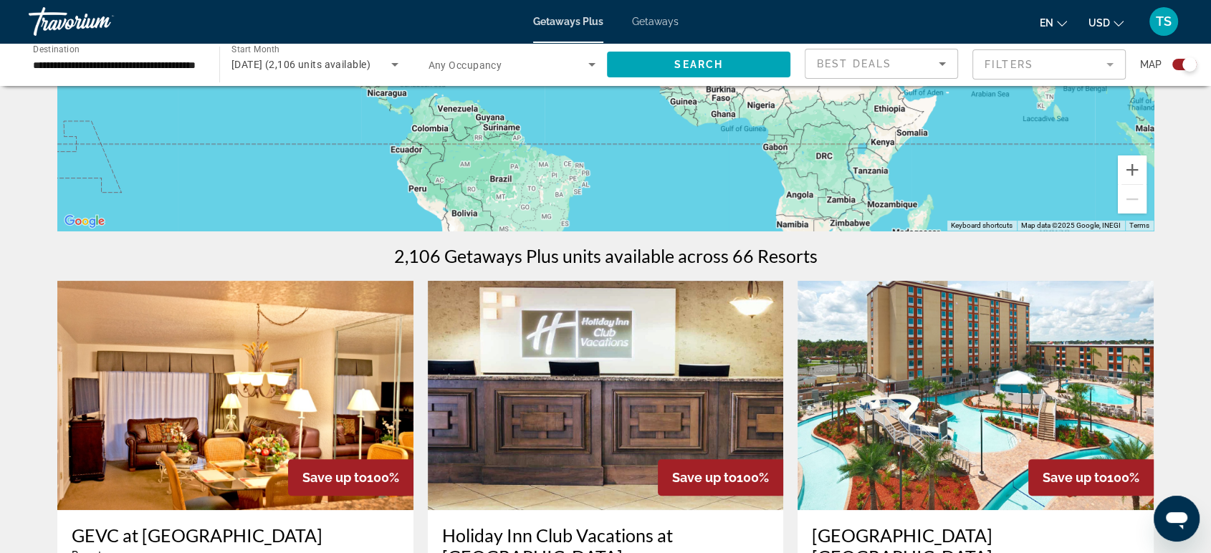
scroll to position [297, 0]
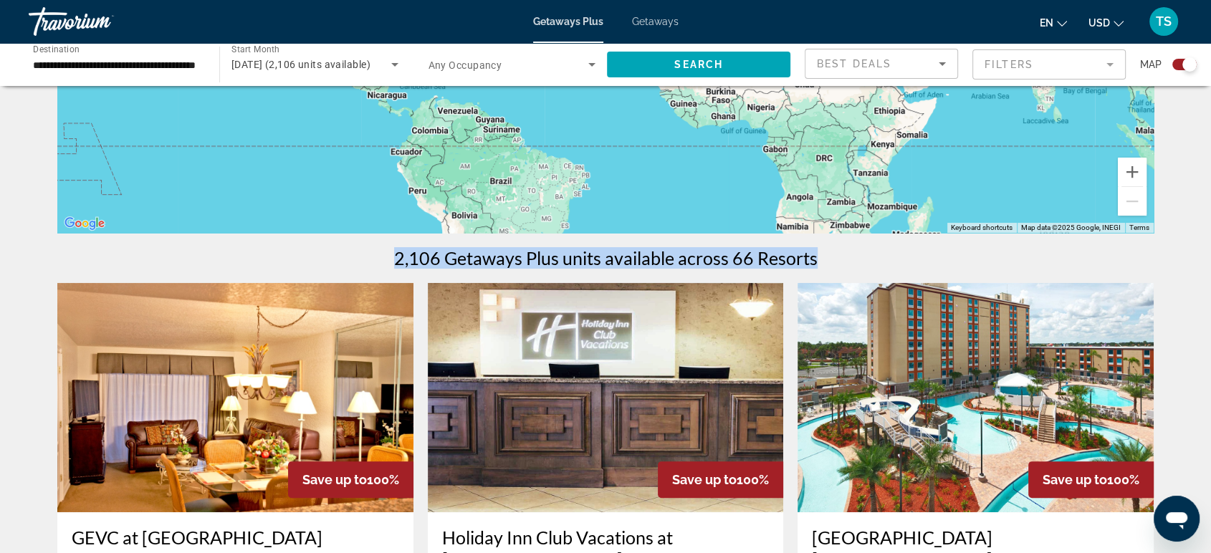
drag, startPoint x: 396, startPoint y: 261, endPoint x: 814, endPoint y: 264, distance: 418.6
click at [814, 264] on h1 "2,106 Getaways Plus units available across 66 Resorts" at bounding box center [606, 258] width 424 height 22
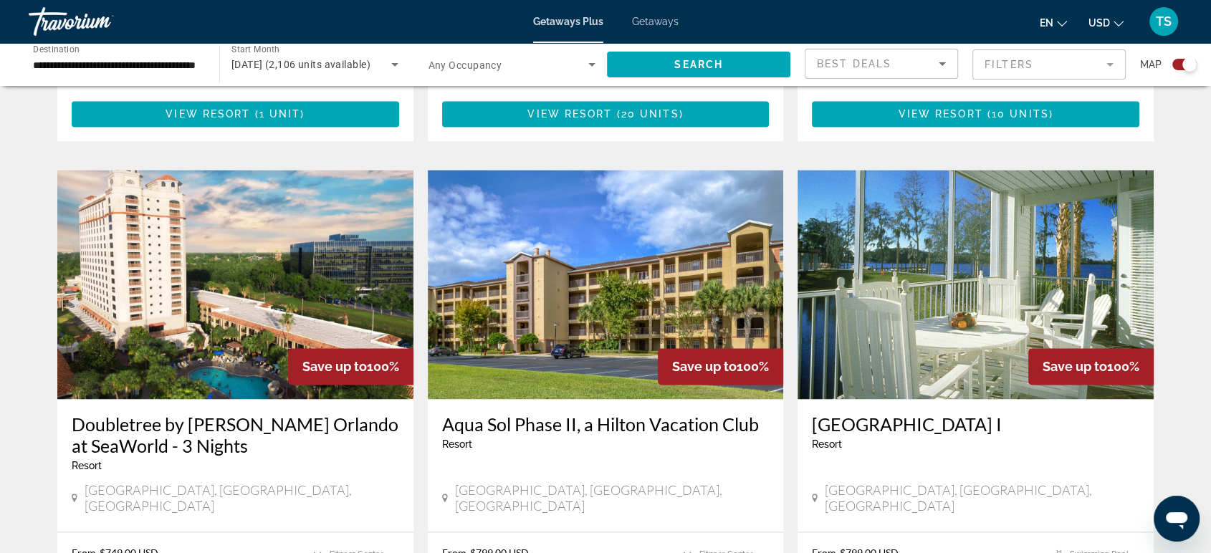
scroll to position [2058, 0]
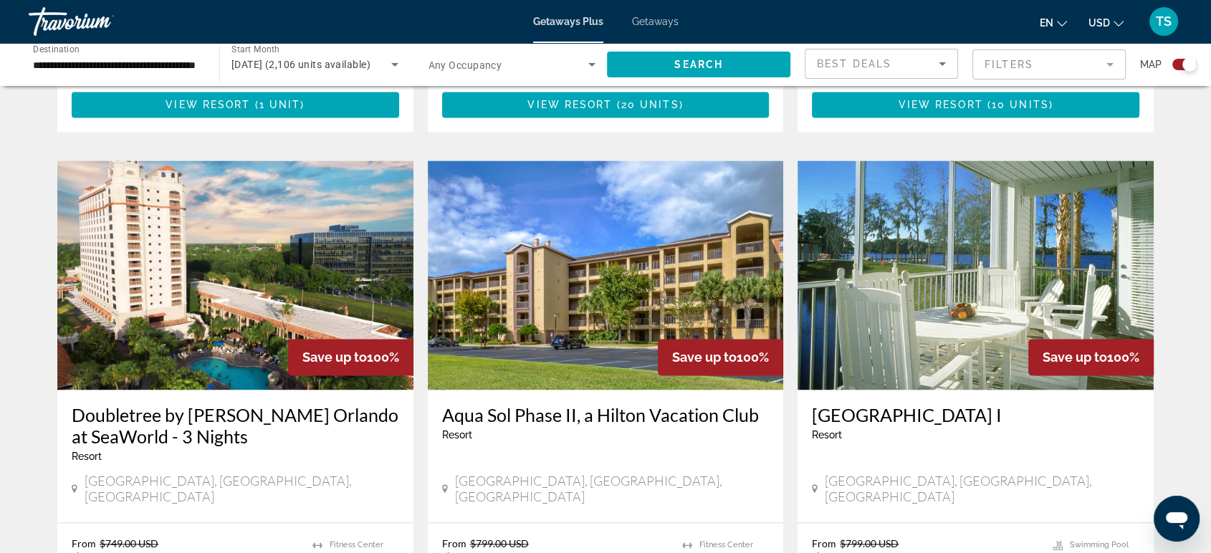
click at [1072, 200] on img "Main content" at bounding box center [976, 275] width 356 height 229
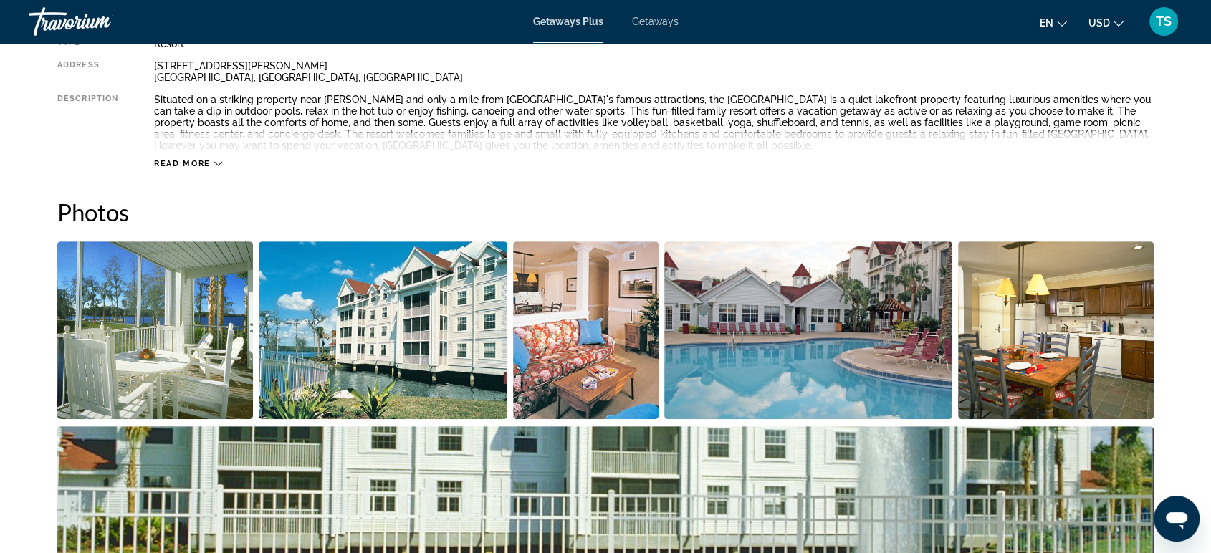
scroll to position [553, 0]
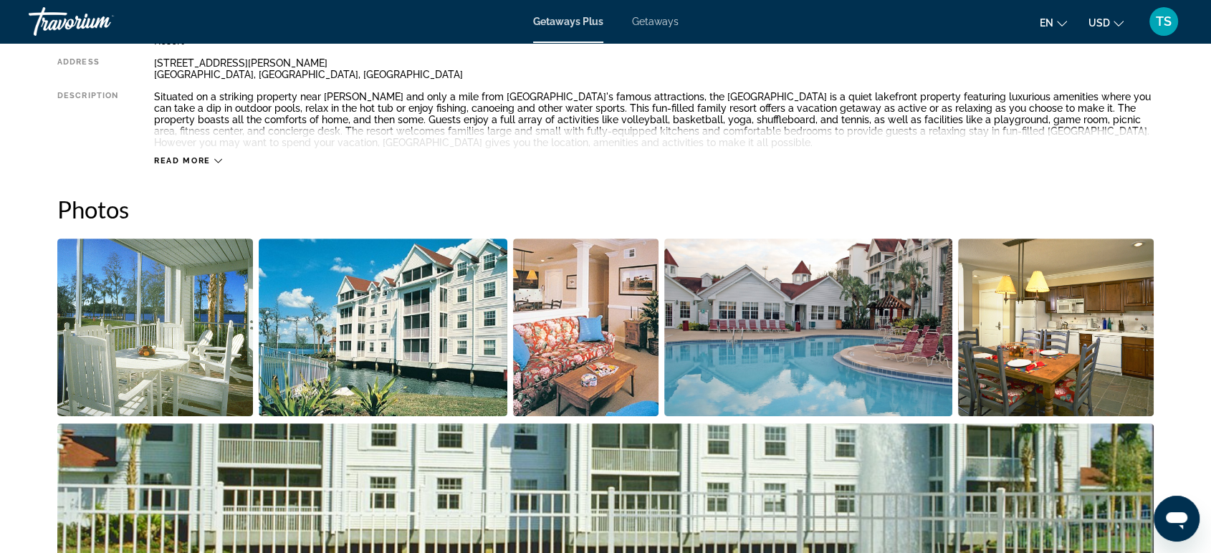
click at [202, 309] on img "Open full-screen image slider" at bounding box center [155, 328] width 196 height 178
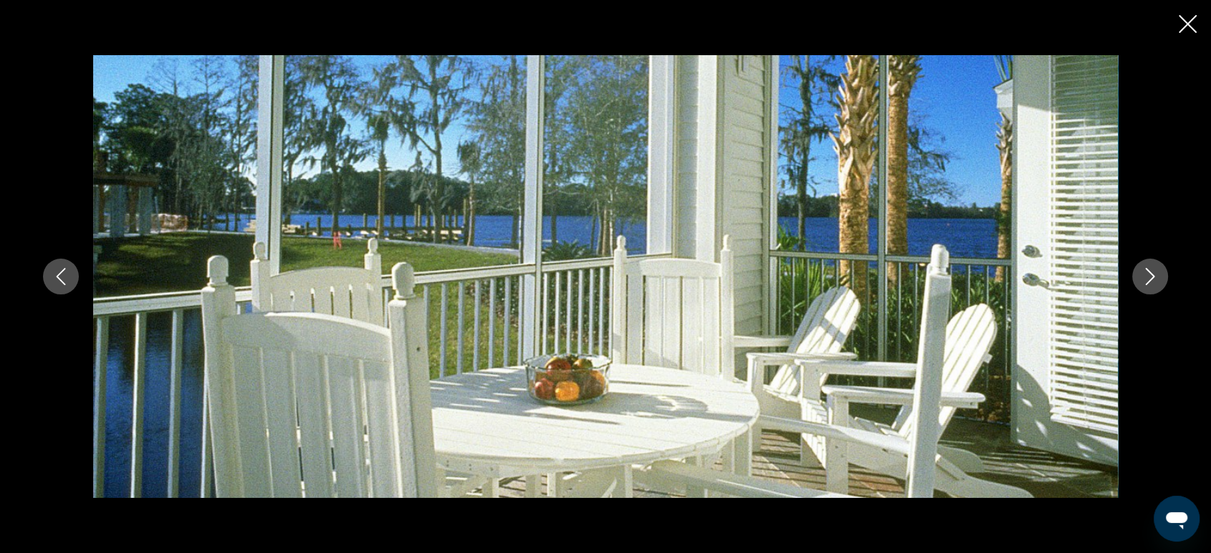
click at [1143, 269] on icon "Next image" at bounding box center [1150, 276] width 17 height 17
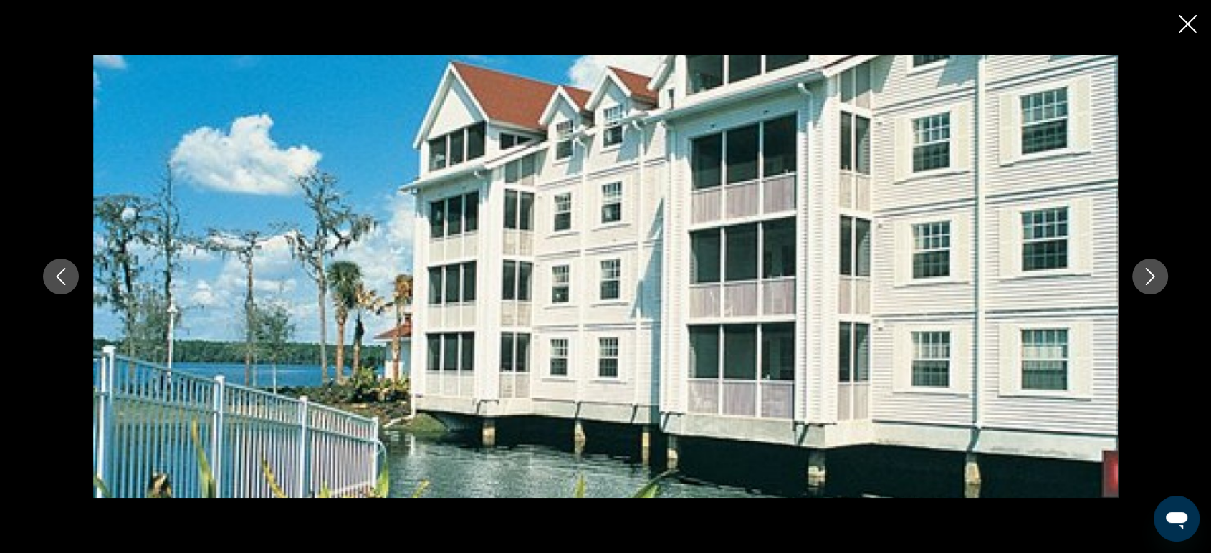
click at [1143, 269] on icon "Next image" at bounding box center [1150, 276] width 17 height 17
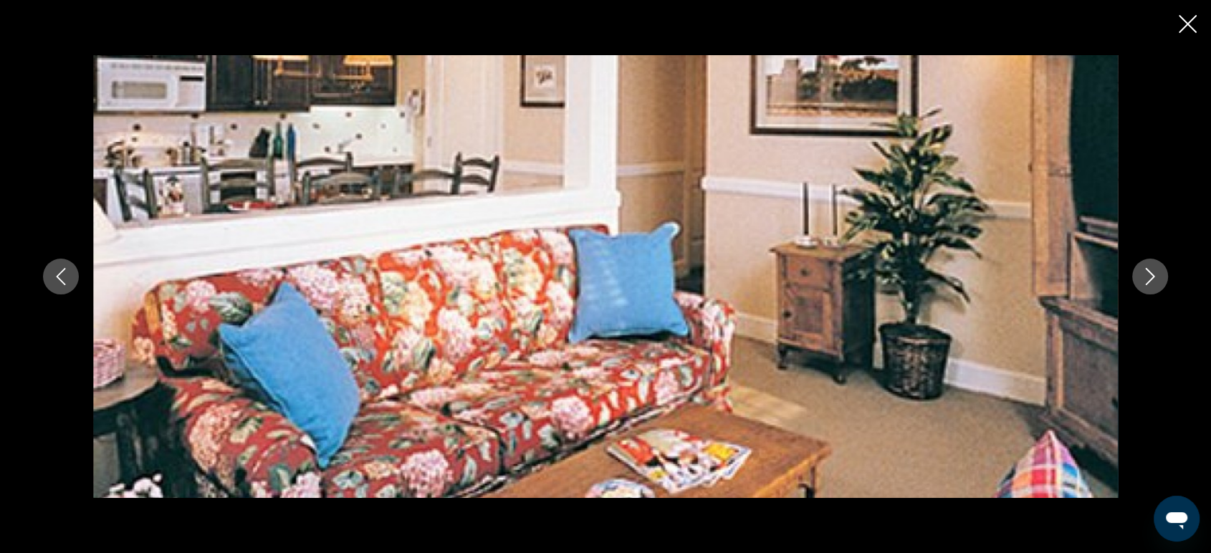
click at [1143, 269] on icon "Next image" at bounding box center [1150, 276] width 17 height 17
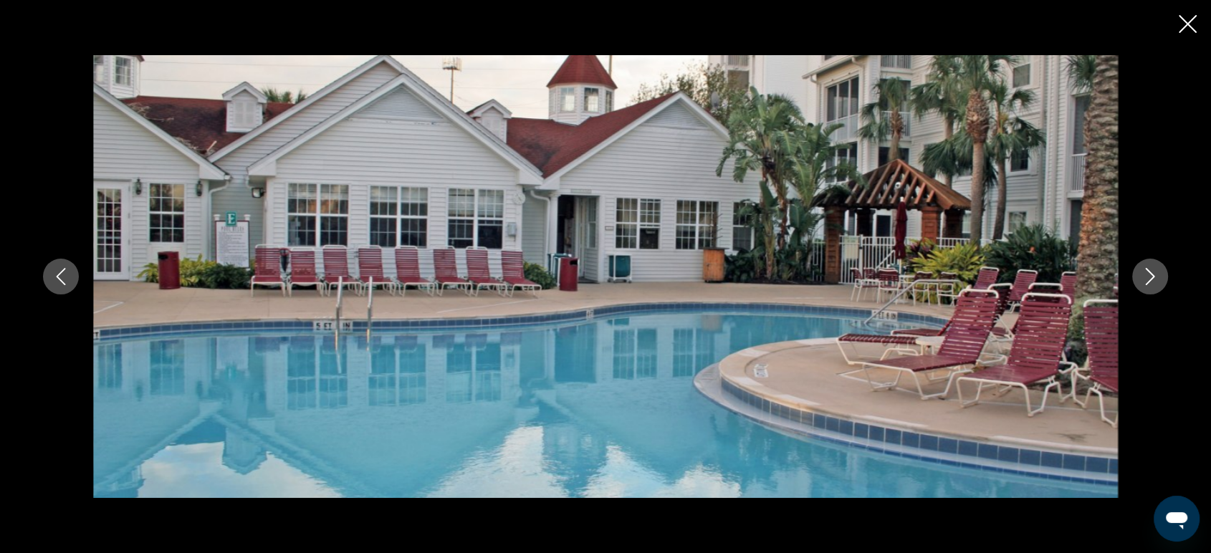
click at [1143, 269] on icon "Next image" at bounding box center [1150, 276] width 17 height 17
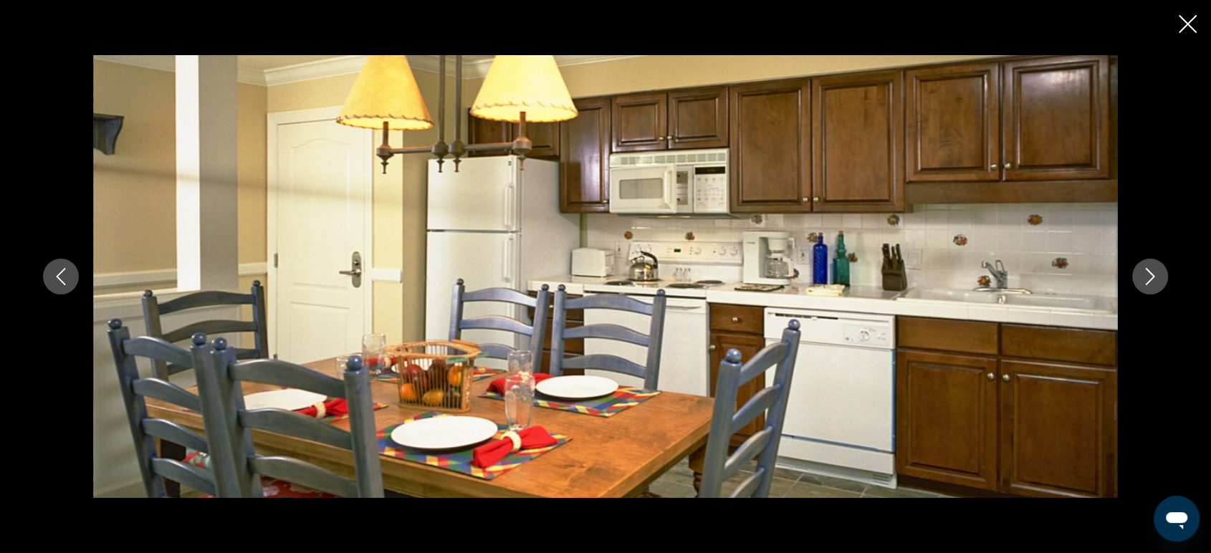
click at [1143, 269] on icon "Next image" at bounding box center [1150, 276] width 17 height 17
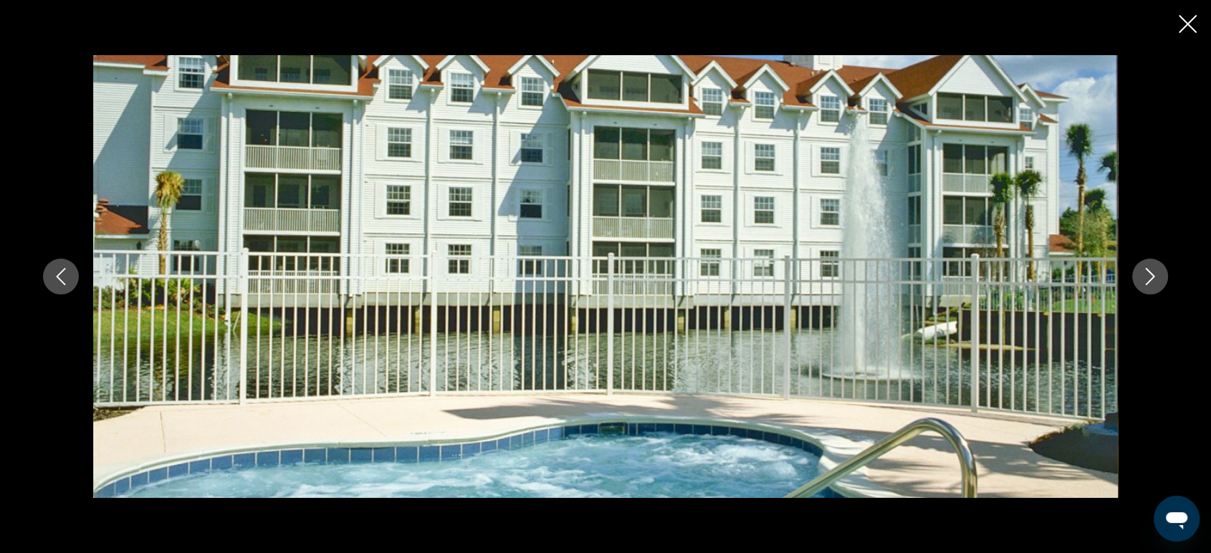
click at [1143, 269] on icon "Next image" at bounding box center [1150, 276] width 17 height 17
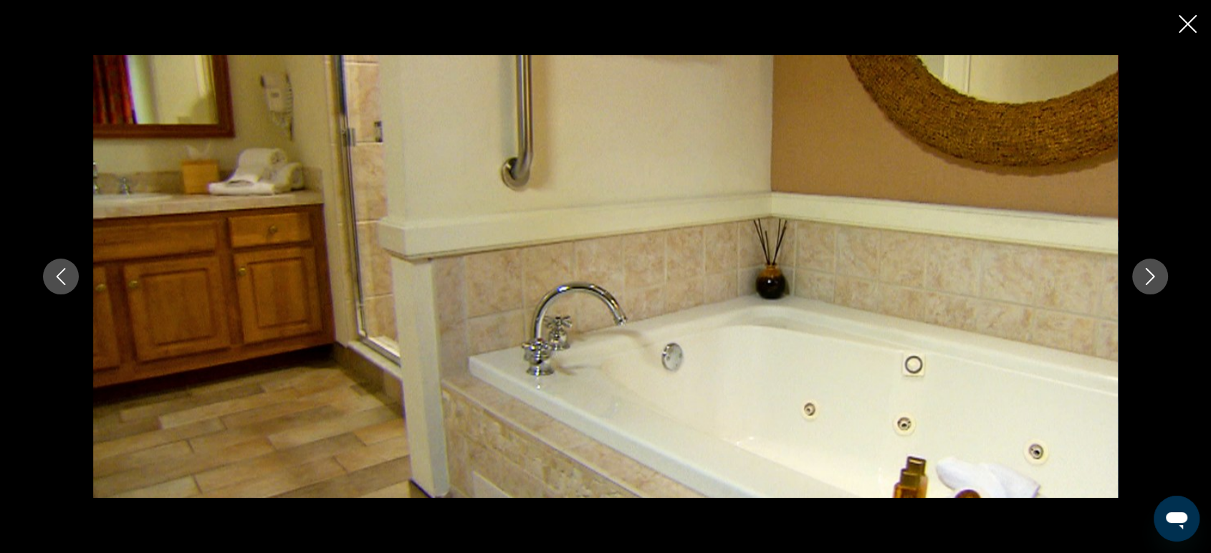
click at [1143, 269] on icon "Next image" at bounding box center [1150, 276] width 17 height 17
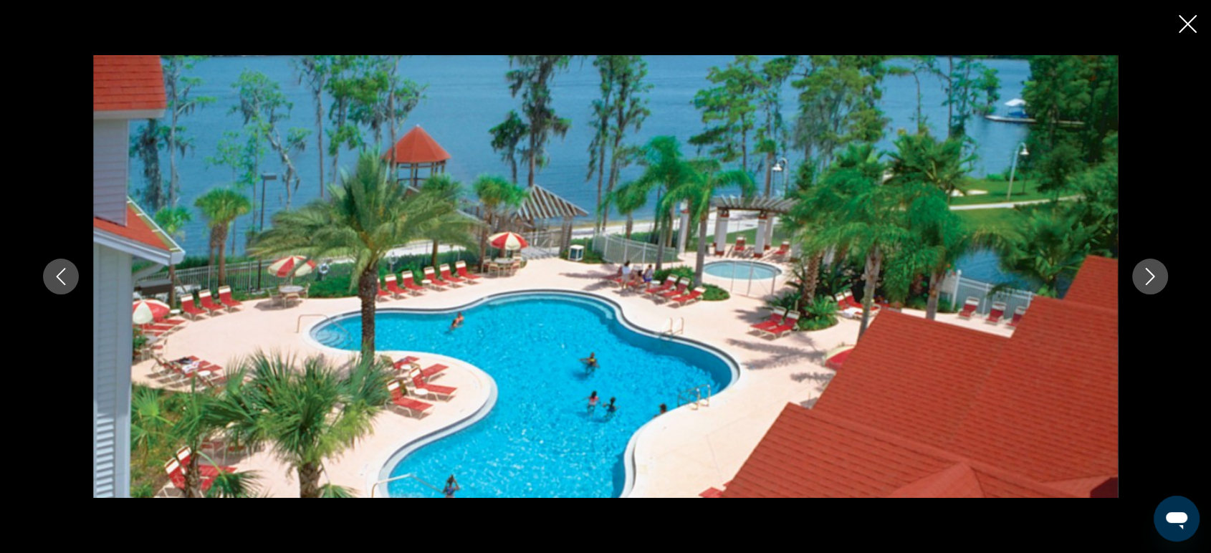
click at [1193, 28] on icon "Close slideshow" at bounding box center [1188, 24] width 18 height 18
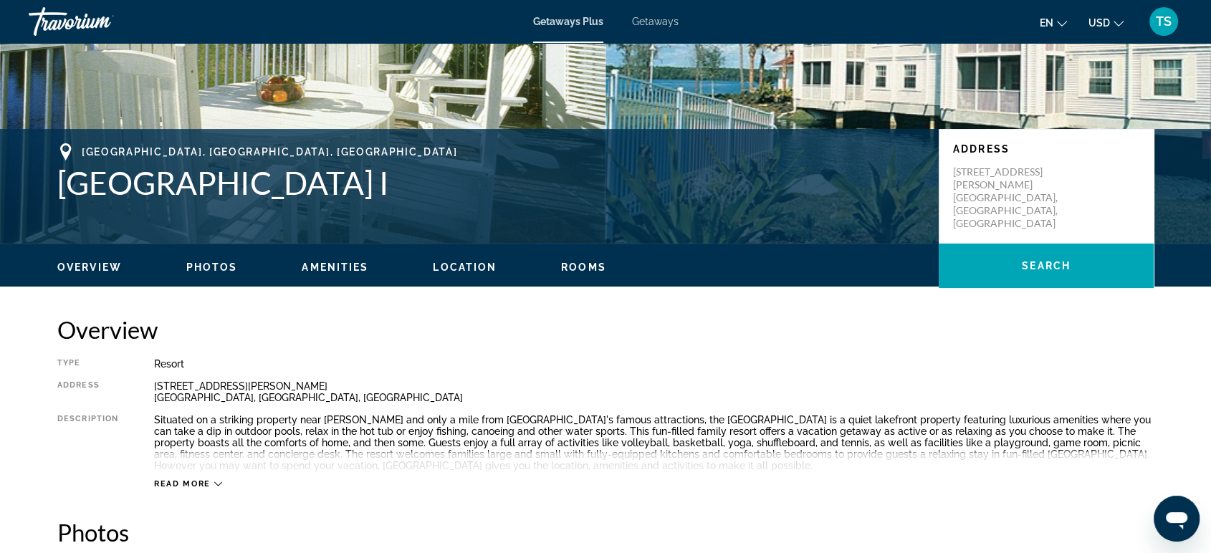
scroll to position [226, 0]
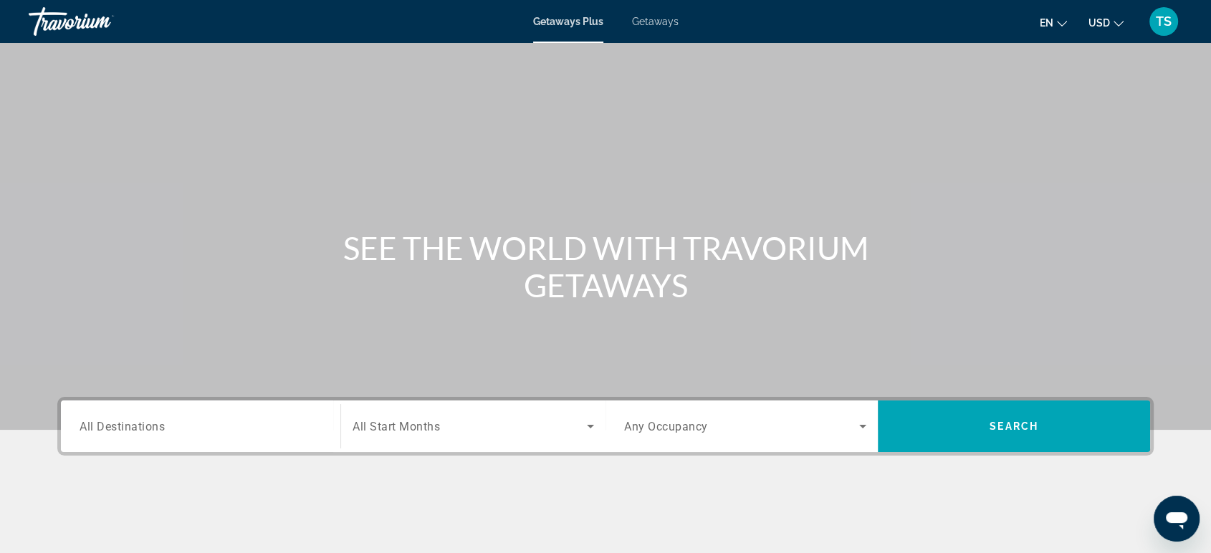
click at [89, 416] on div "Search widget" at bounding box center [201, 426] width 242 height 41
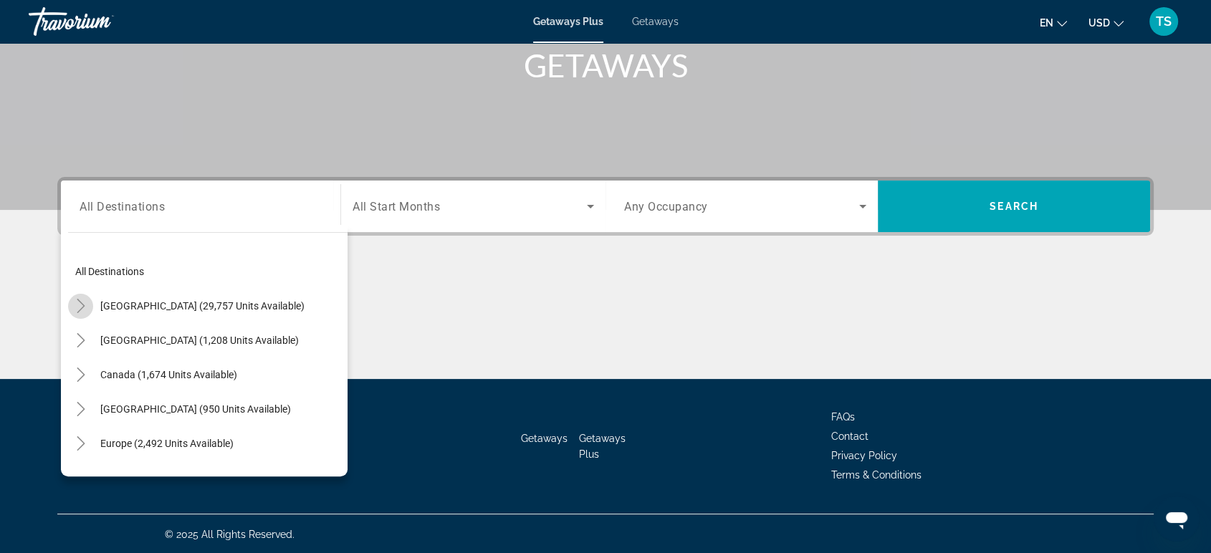
click at [84, 301] on icon "Toggle United States (29,757 units available)" at bounding box center [81, 306] width 14 height 14
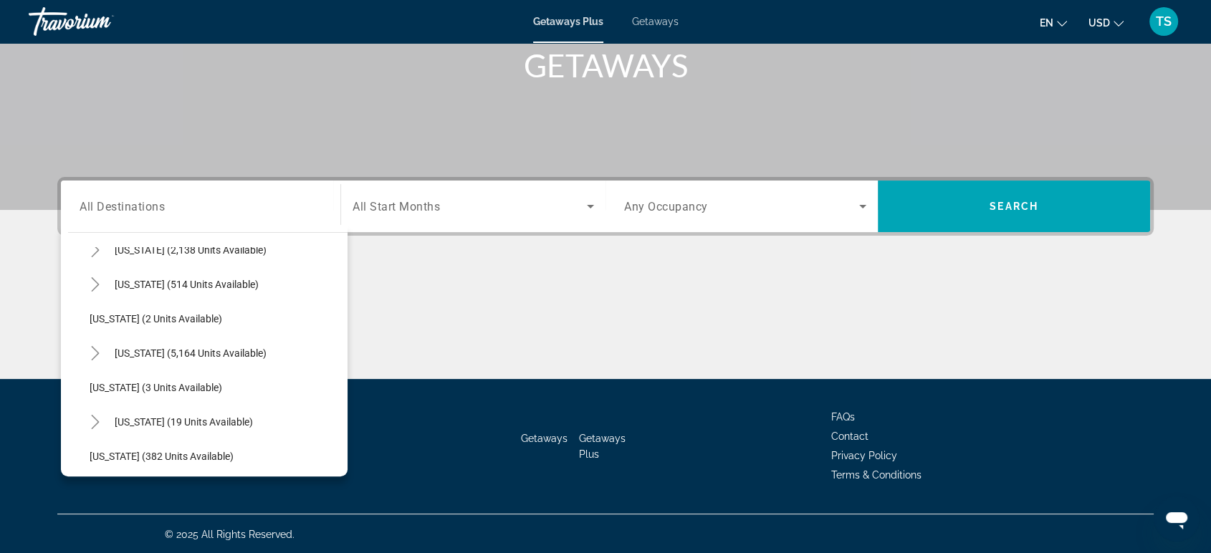
scroll to position [171, 0]
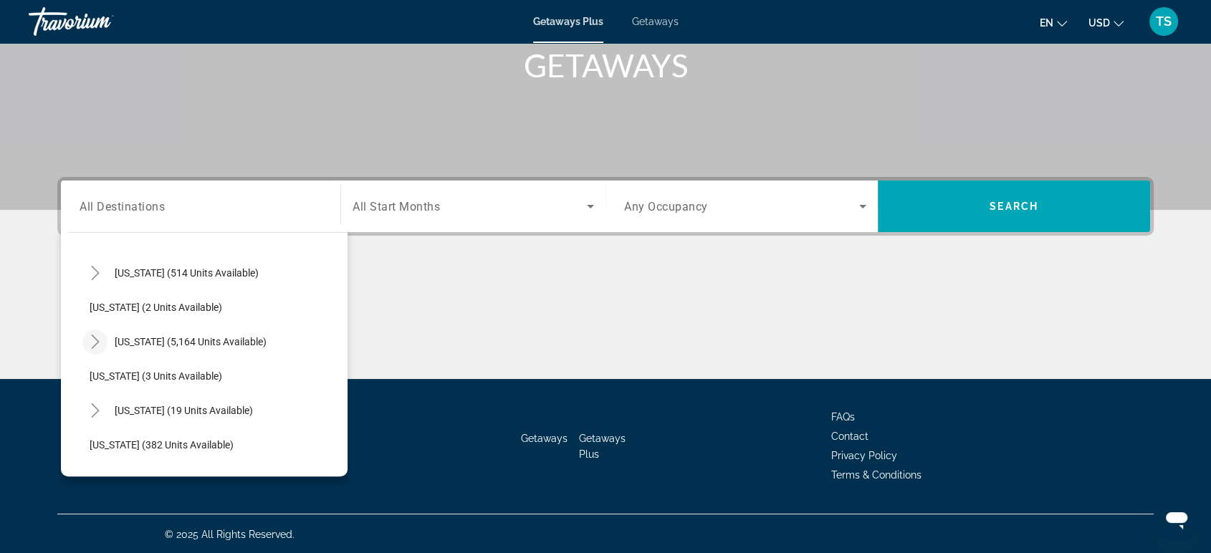
click at [98, 336] on icon "Toggle Florida (5,164 units available)" at bounding box center [95, 342] width 14 height 14
click at [129, 366] on span "Search widget" at bounding box center [222, 376] width 251 height 34
type input "**********"
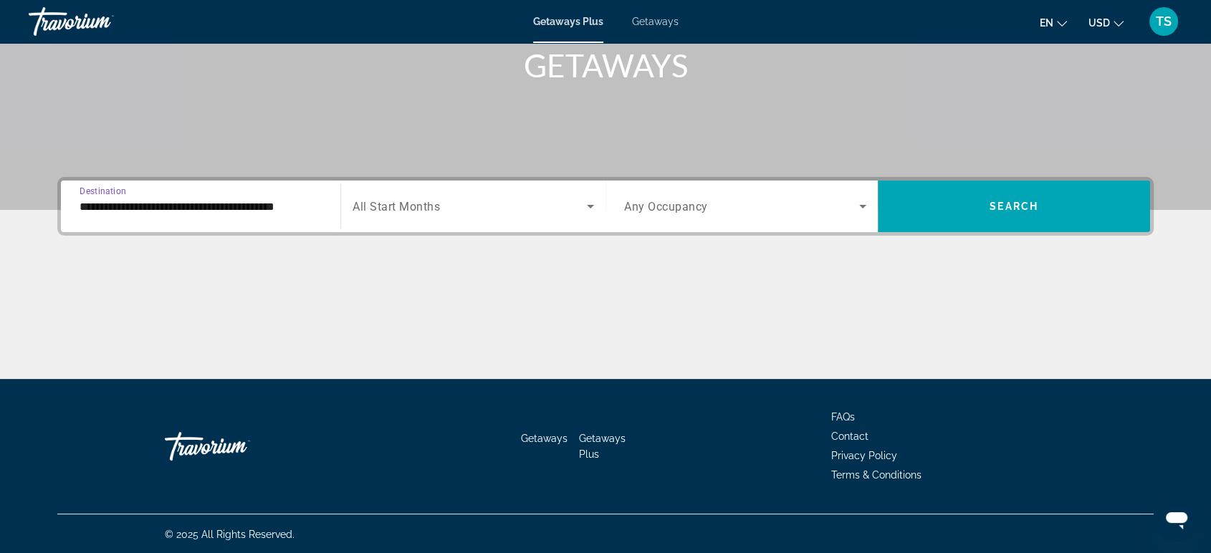
click at [591, 209] on icon "Search widget" at bounding box center [590, 206] width 17 height 17
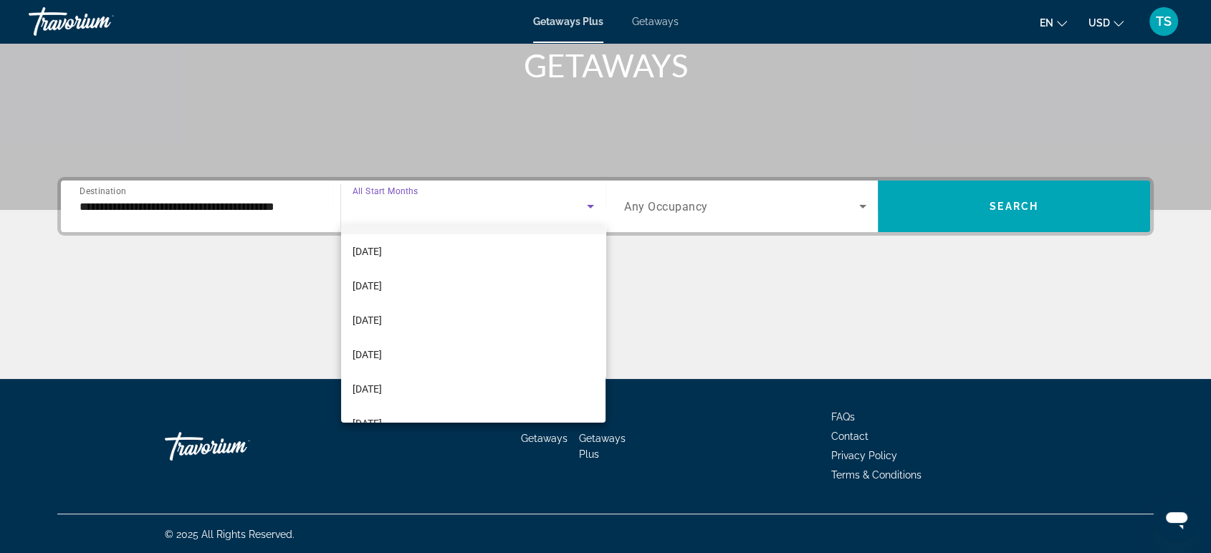
scroll to position [34, 0]
click at [434, 387] on mat-option "[DATE]" at bounding box center [473, 387] width 264 height 34
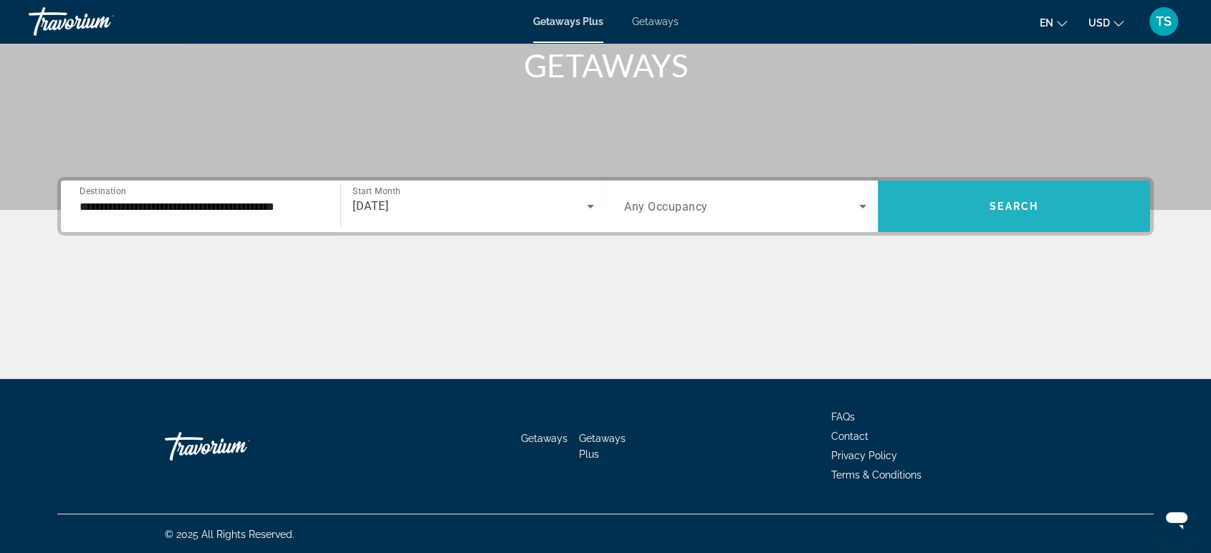
click at [1024, 201] on span "Search" at bounding box center [1014, 206] width 49 height 11
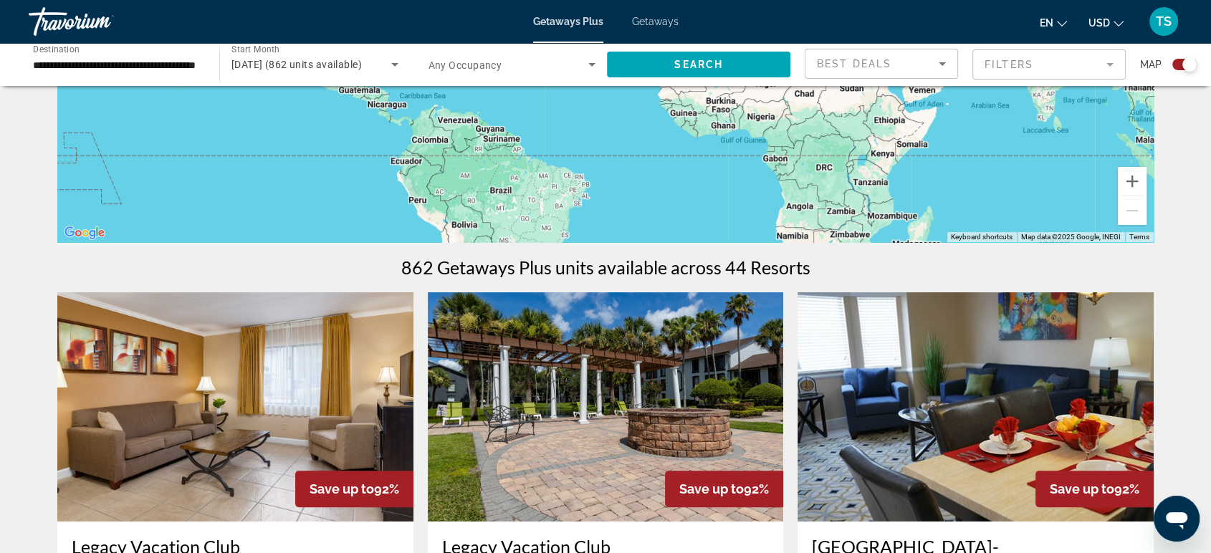
scroll to position [292, 0]
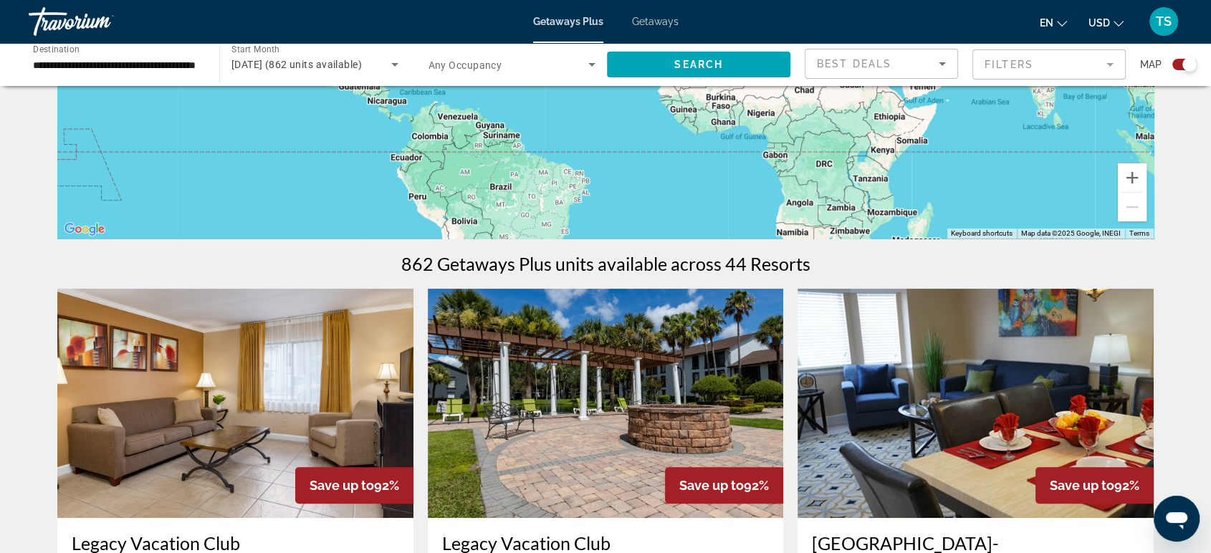
click at [708, 262] on h1 "862 Getaways Plus units available across 44 Resorts" at bounding box center [605, 264] width 409 height 22
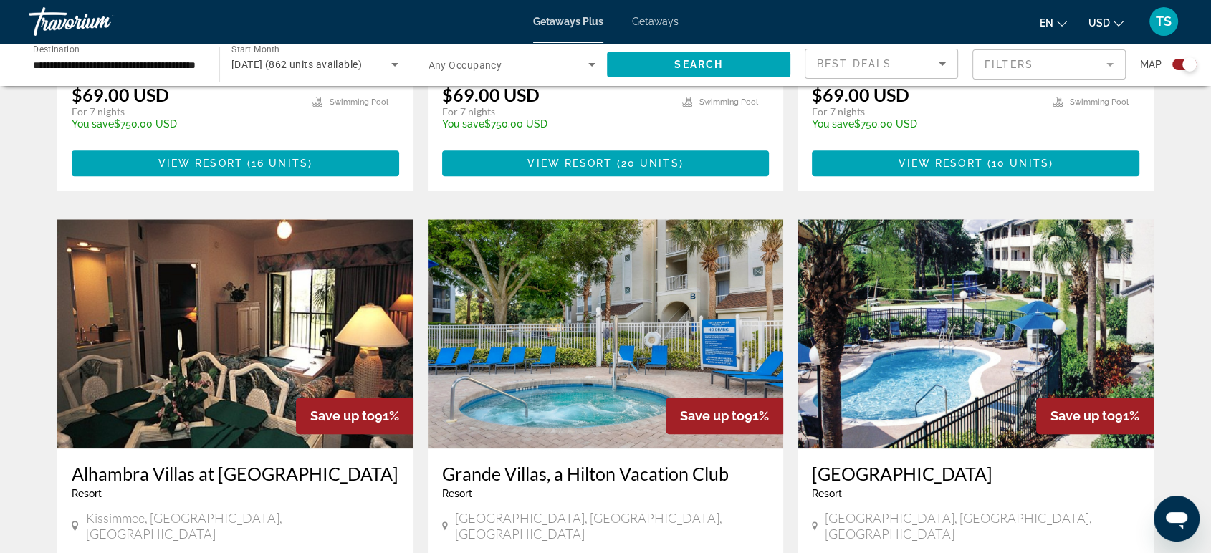
scroll to position [1415, 0]
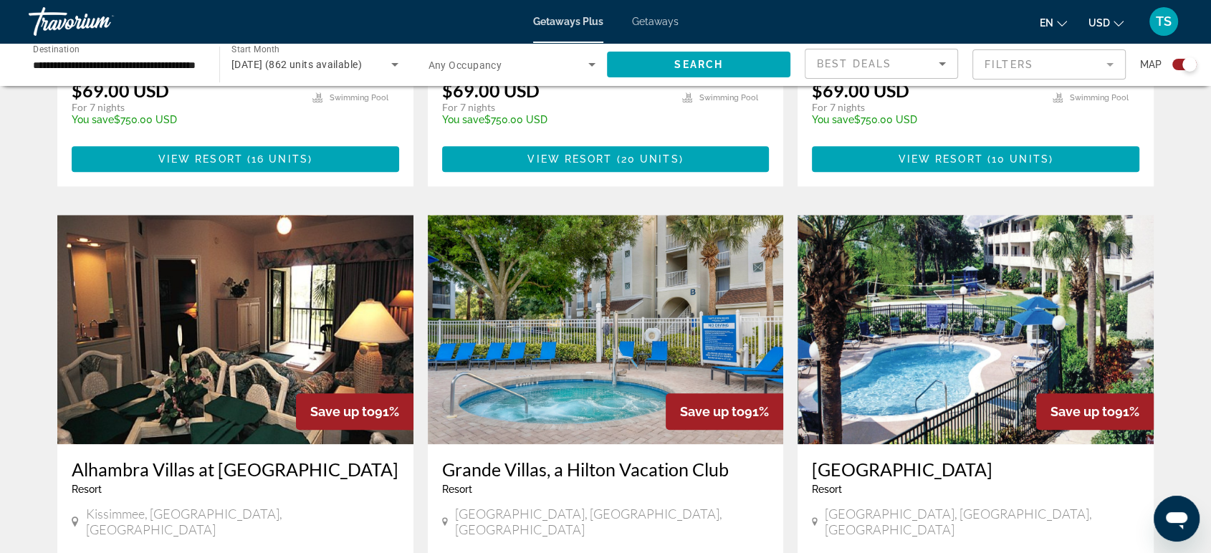
click at [616, 320] on img "Main content" at bounding box center [606, 329] width 356 height 229
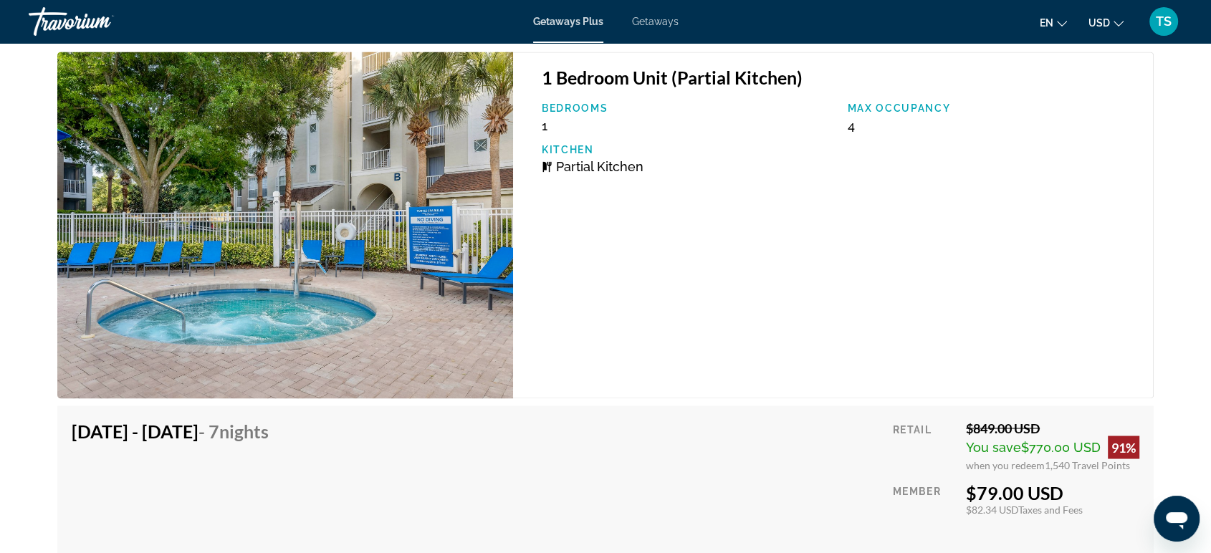
scroll to position [2328, 0]
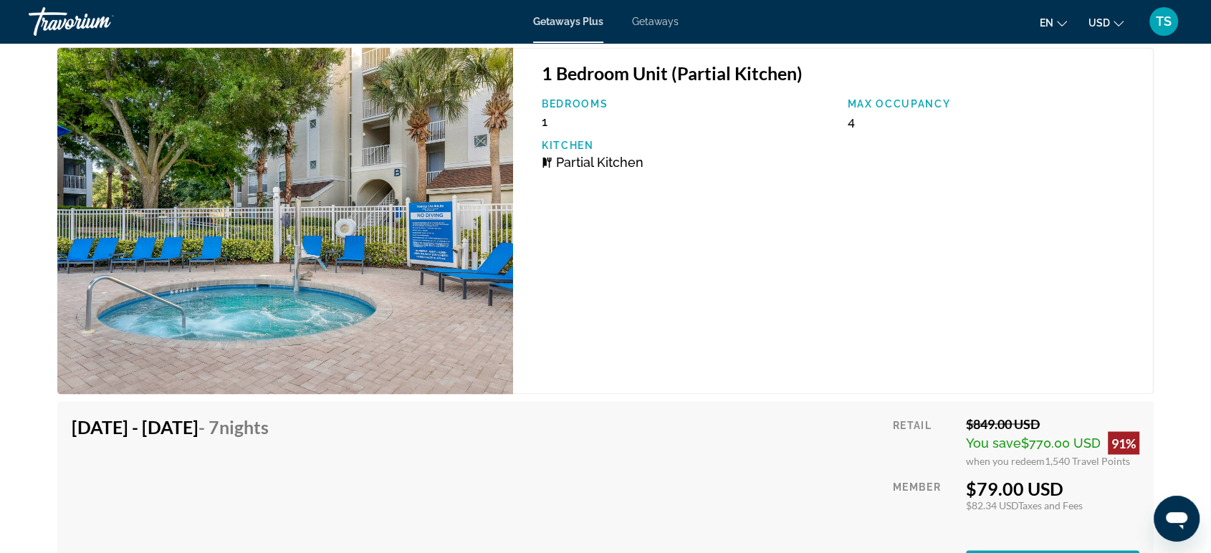
drag, startPoint x: 1067, startPoint y: 487, endPoint x: 969, endPoint y: 486, distance: 98.2
click at [969, 486] on div "$79.00 USD" at bounding box center [1052, 488] width 173 height 22
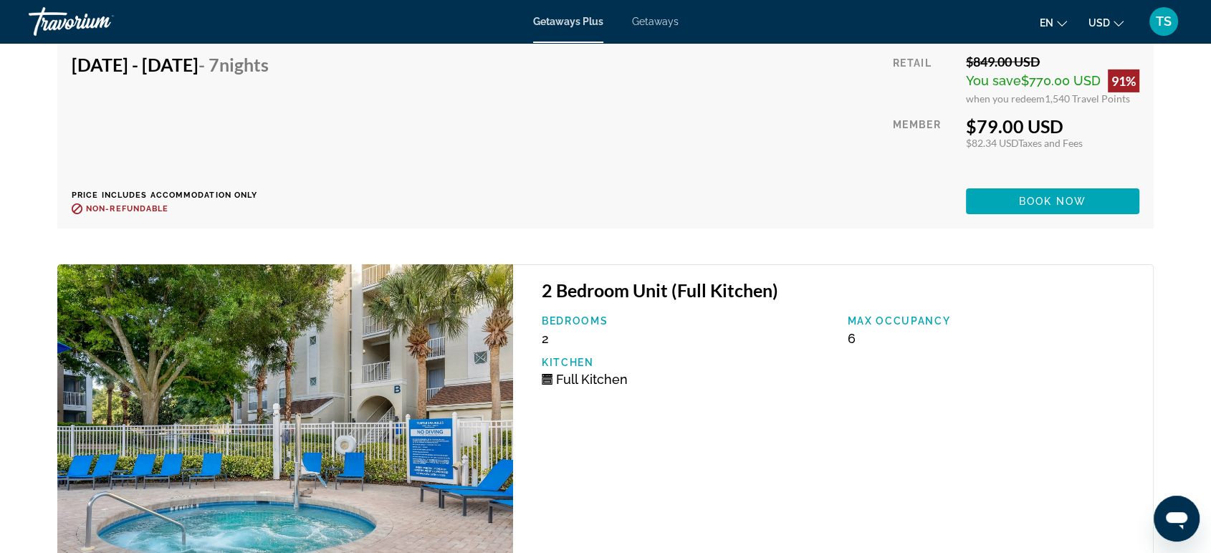
scroll to position [4852, 0]
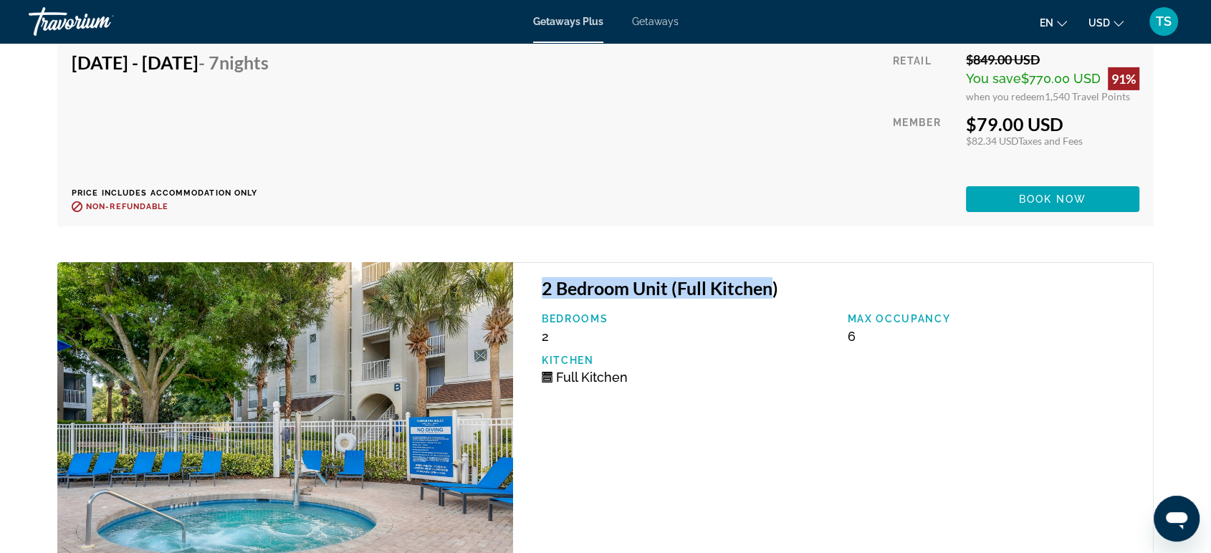
drag, startPoint x: 543, startPoint y: 285, endPoint x: 770, endPoint y: 296, distance: 227.4
click at [770, 296] on h3 "2 Bedroom Unit (Full Kitchen)" at bounding box center [840, 288] width 597 height 22
drag, startPoint x: 831, startPoint y: 333, endPoint x: 884, endPoint y: 334, distance: 52.3
click at [884, 334] on div "Bedrooms 2 Max Occupancy 6 Kitchen Full Kitchen" at bounding box center [840, 354] width 611 height 82
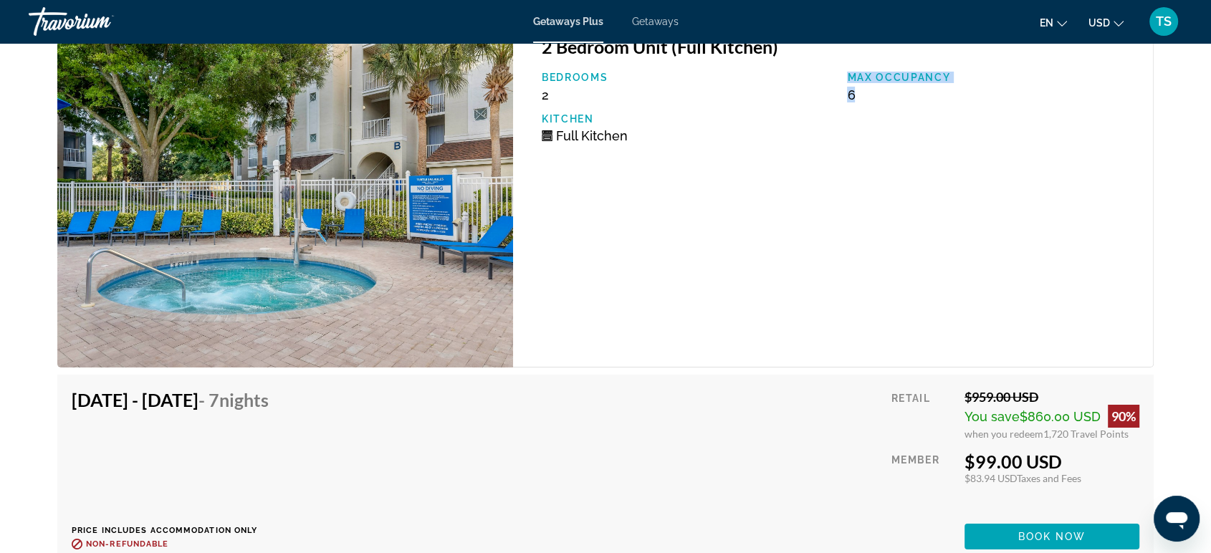
scroll to position [5096, 0]
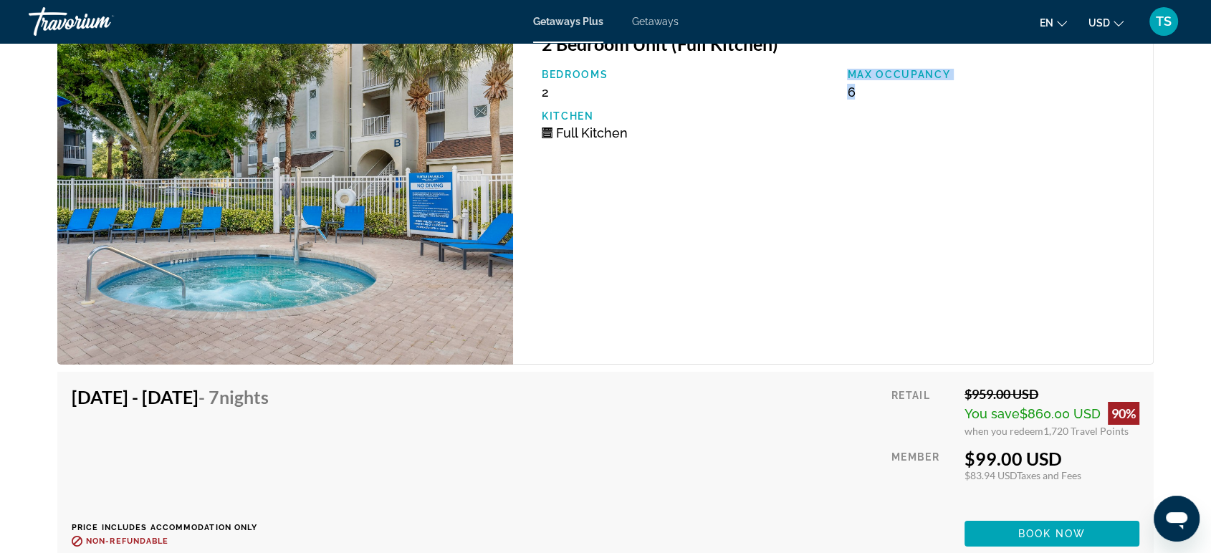
drag, startPoint x: 963, startPoint y: 452, endPoint x: 1076, endPoint y: 462, distance: 113.0
click at [1076, 462] on div "$99.00 USD" at bounding box center [1052, 459] width 175 height 22
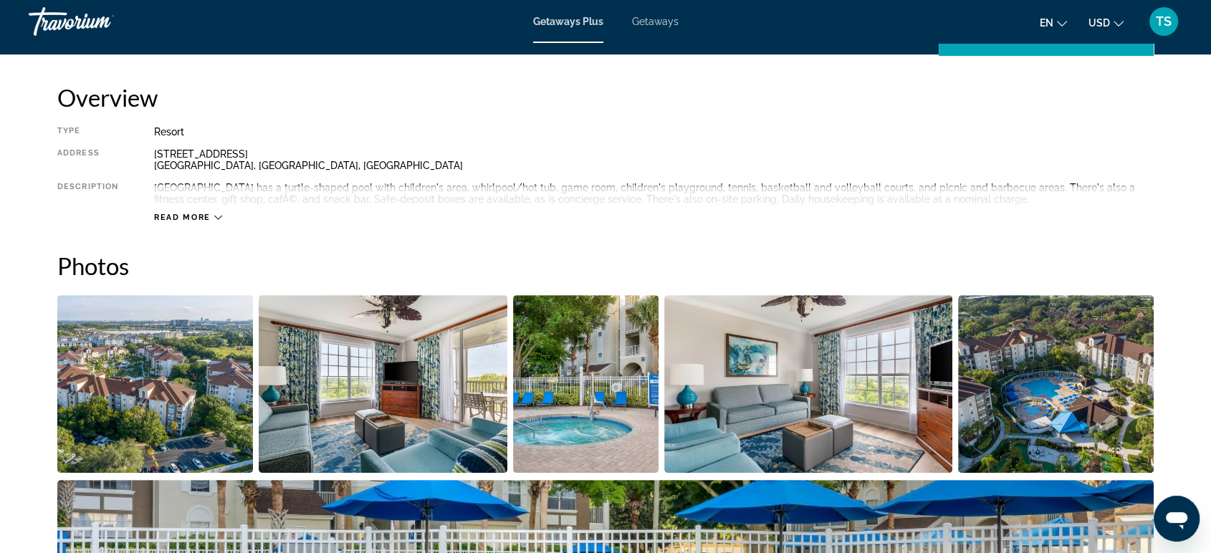
scroll to position [0, 0]
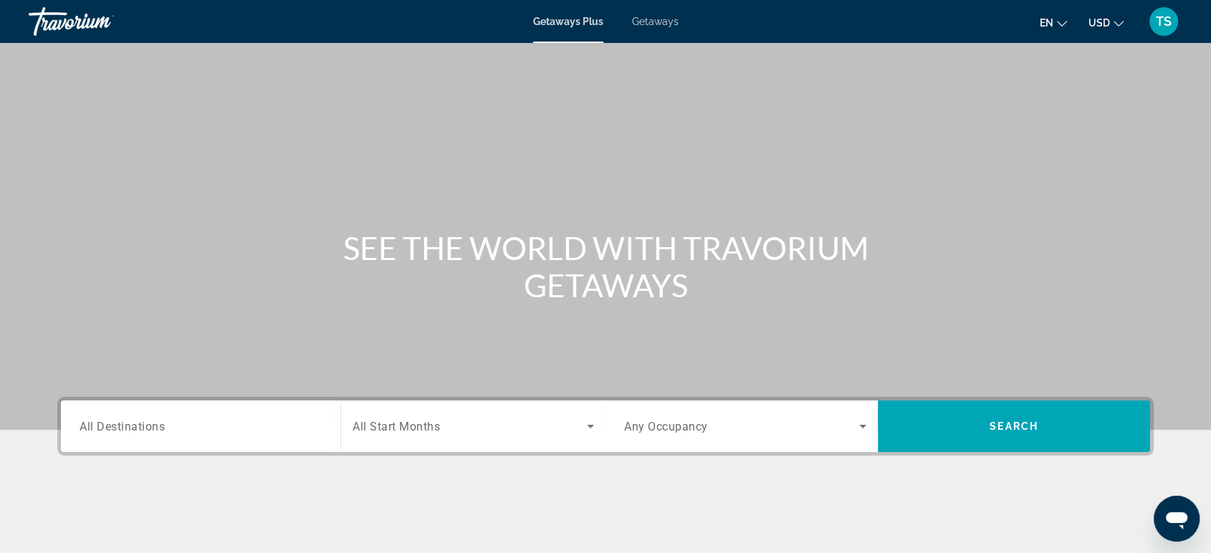
click at [156, 408] on div "Search widget" at bounding box center [201, 426] width 242 height 41
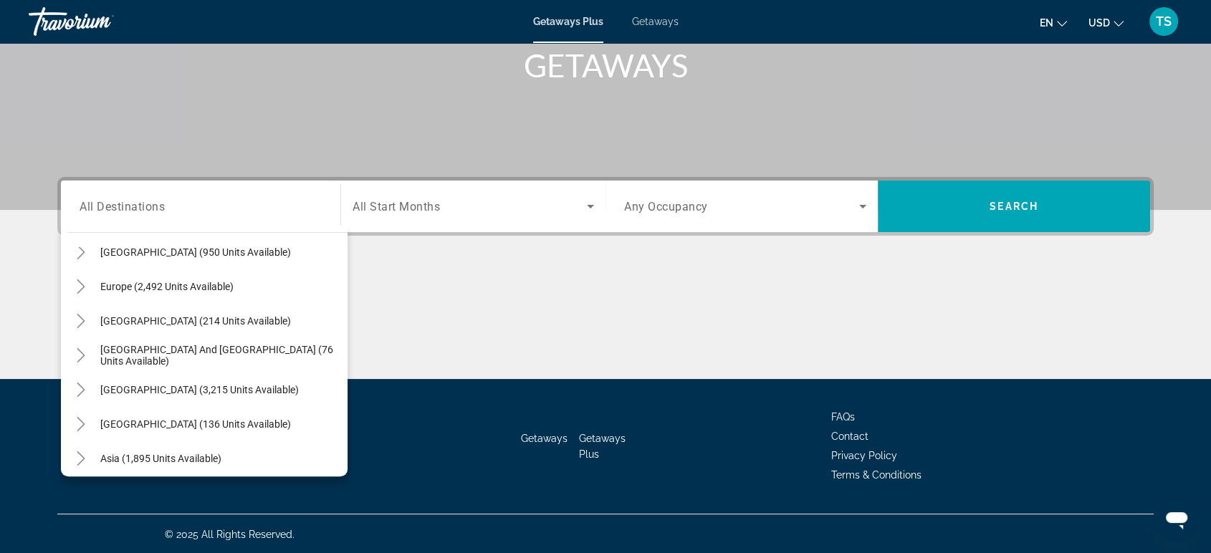
scroll to position [159, 0]
click at [196, 452] on span "Asia (1,895 units available)" at bounding box center [160, 456] width 121 height 11
type input "**********"
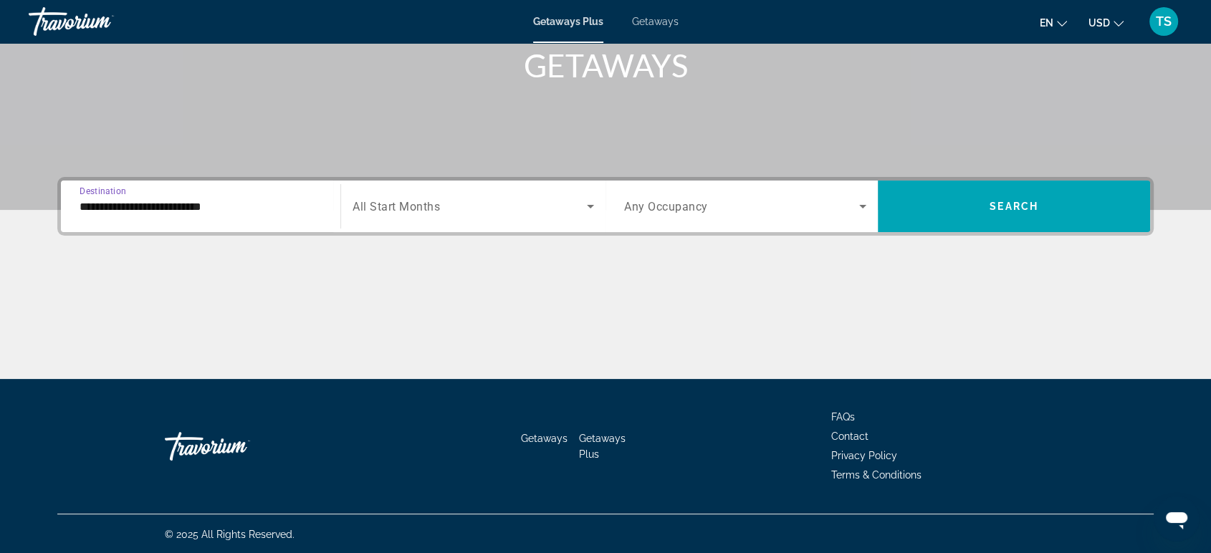
click at [585, 207] on icon "Search widget" at bounding box center [590, 206] width 17 height 17
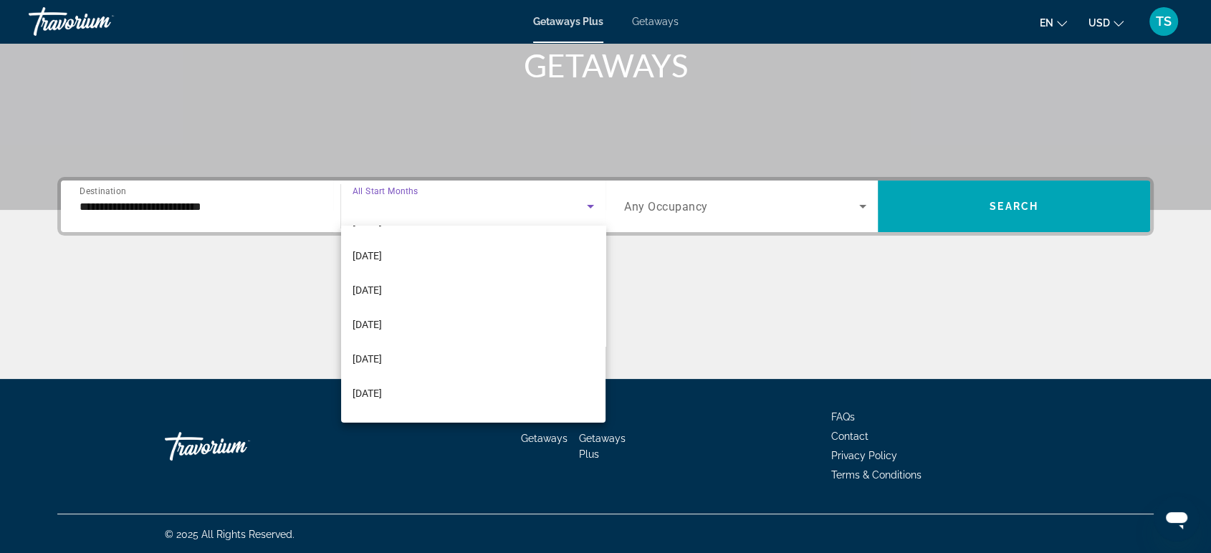
scroll to position [65, 0]
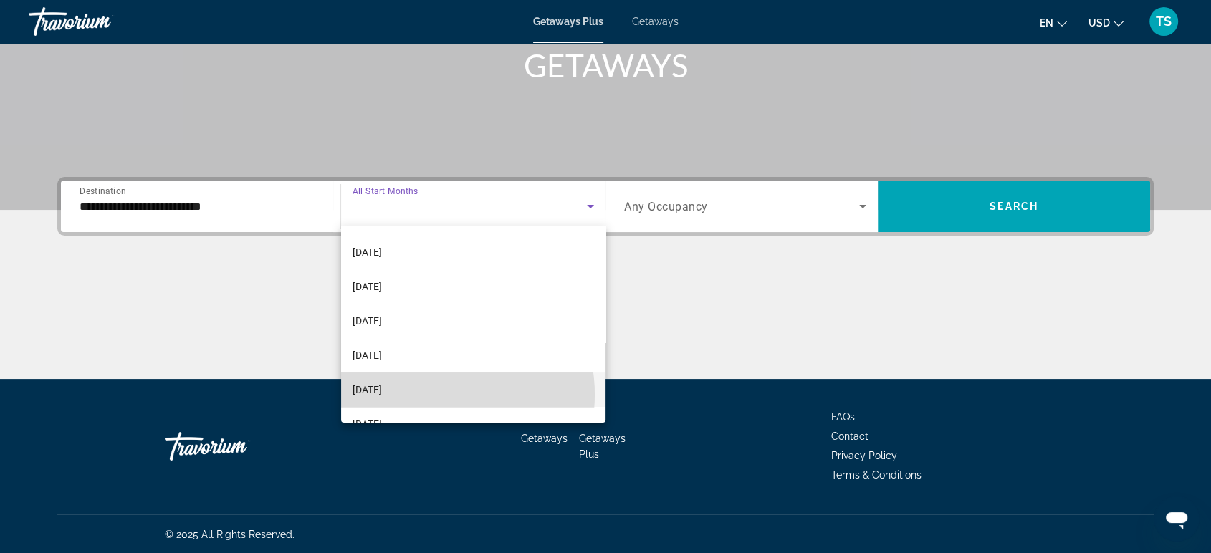
click at [432, 394] on mat-option "[DATE]" at bounding box center [473, 390] width 264 height 34
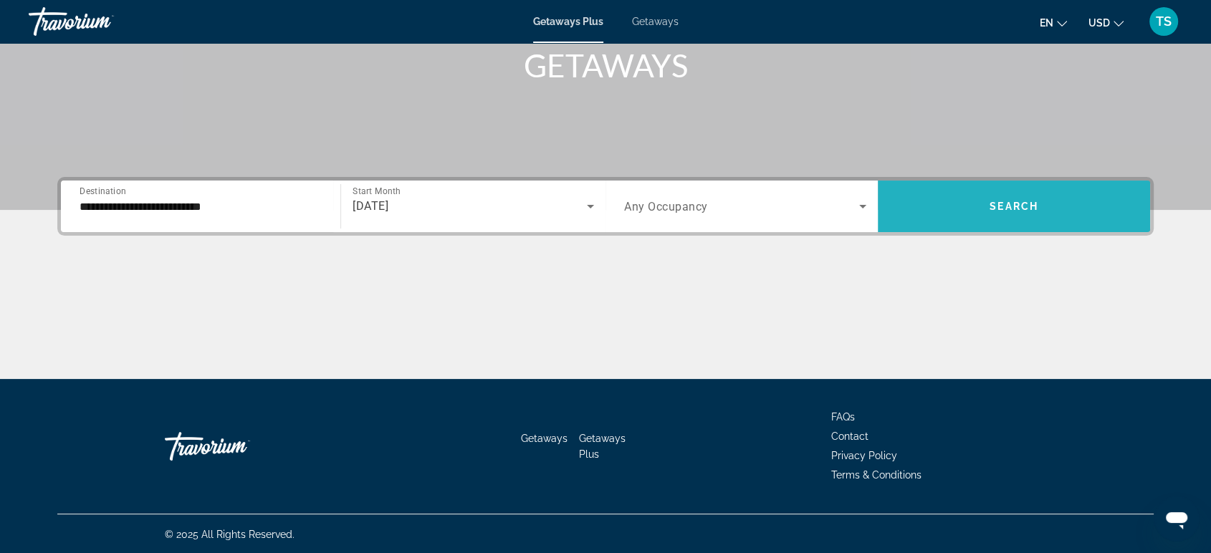
click at [974, 194] on span "Search widget" at bounding box center [1014, 206] width 272 height 34
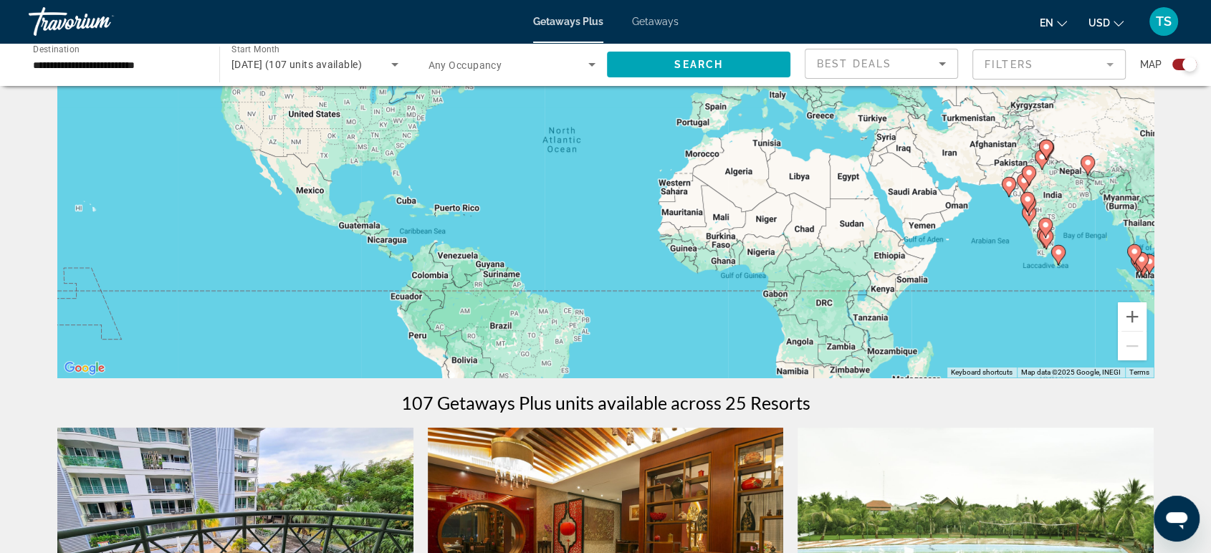
scroll to position [155, 0]
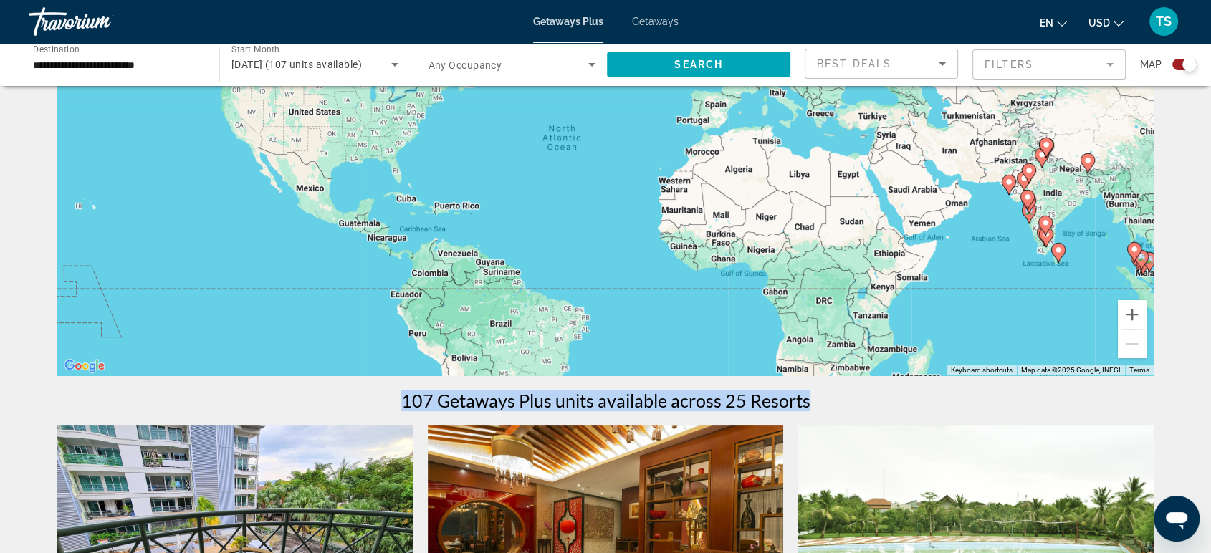
drag, startPoint x: 398, startPoint y: 401, endPoint x: 809, endPoint y: 404, distance: 410.7
click at [809, 404] on div "107 Getaways Plus units available across 25 Resorts" at bounding box center [605, 401] width 1097 height 22
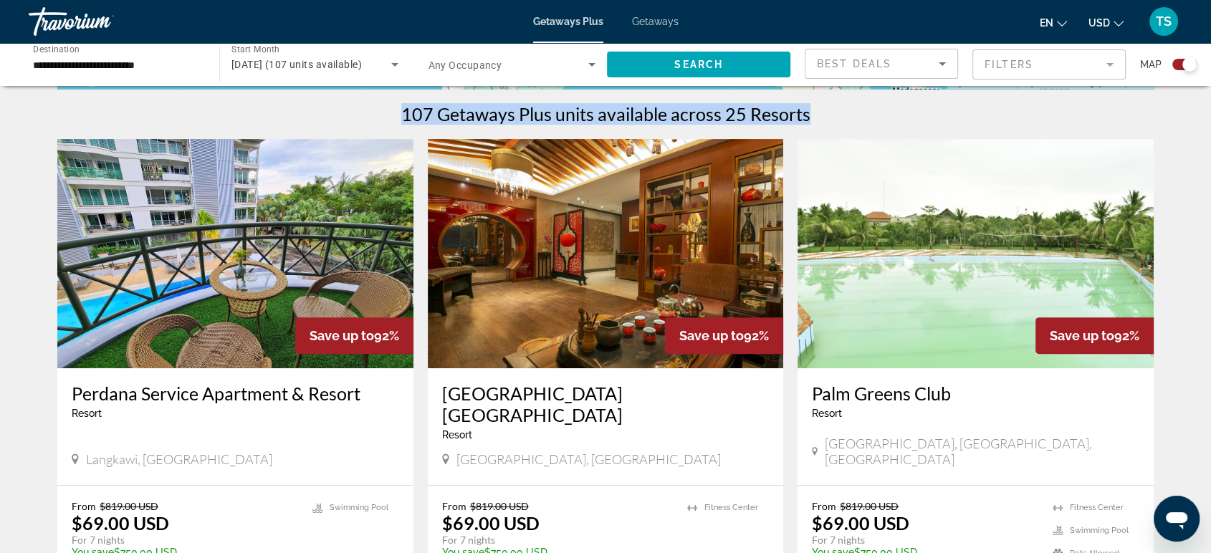
scroll to position [458, 0]
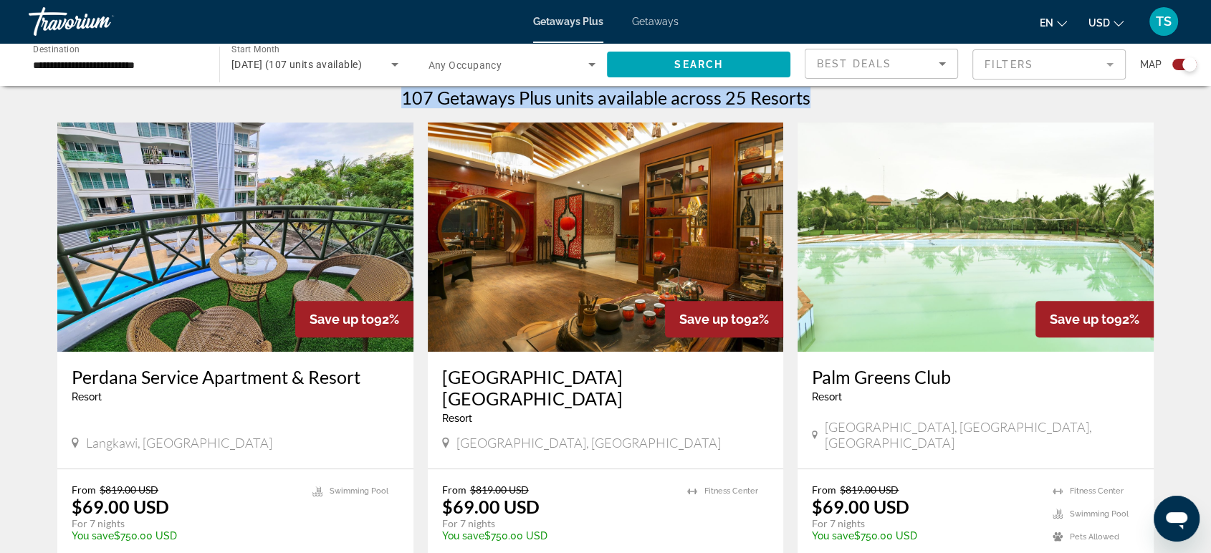
click at [687, 281] on img "Main content" at bounding box center [606, 237] width 356 height 229
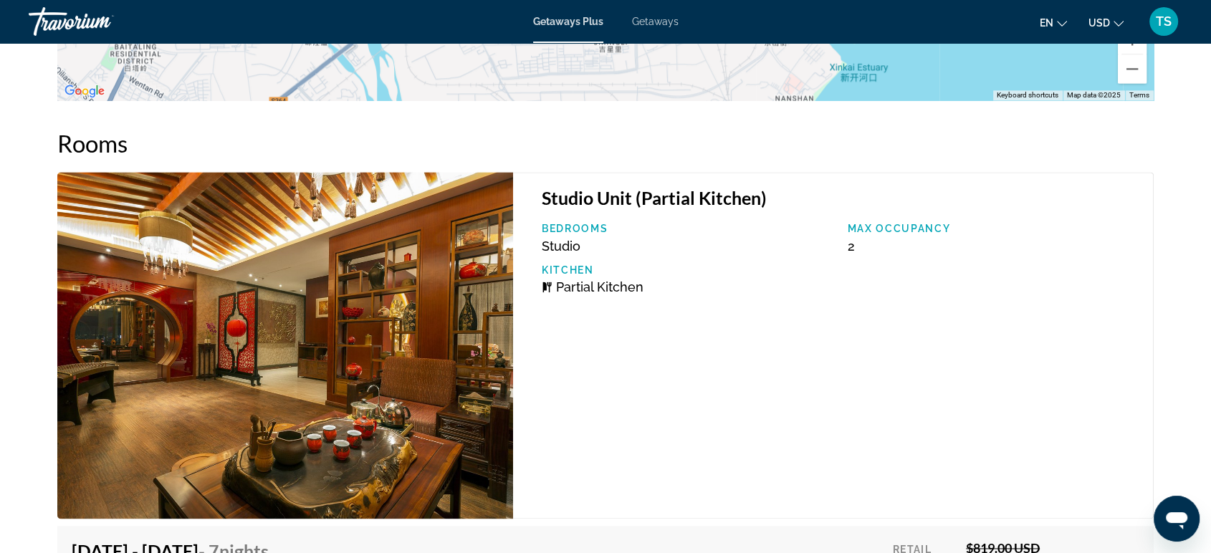
scroll to position [1916, 0]
